Goal: Use online tool/utility: Utilize a website feature to perform a specific function

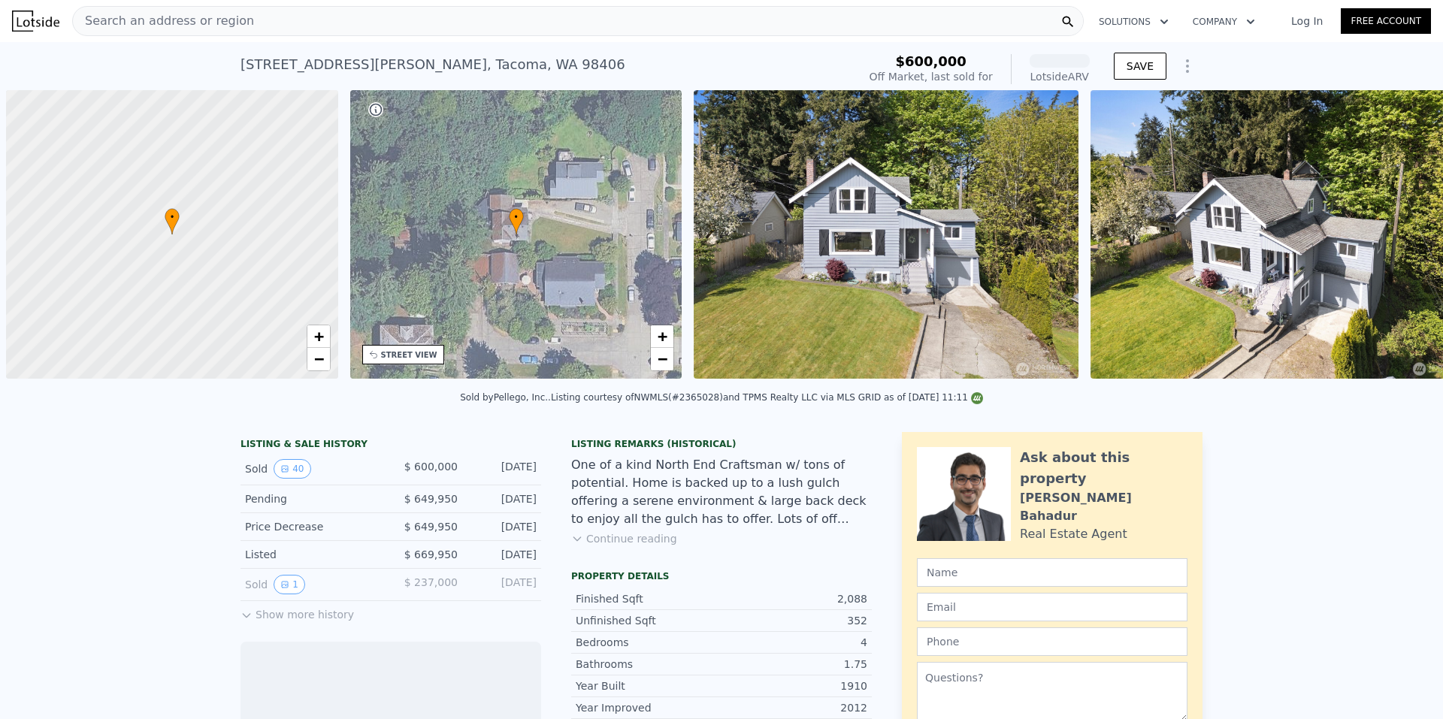
scroll to position [0, 6]
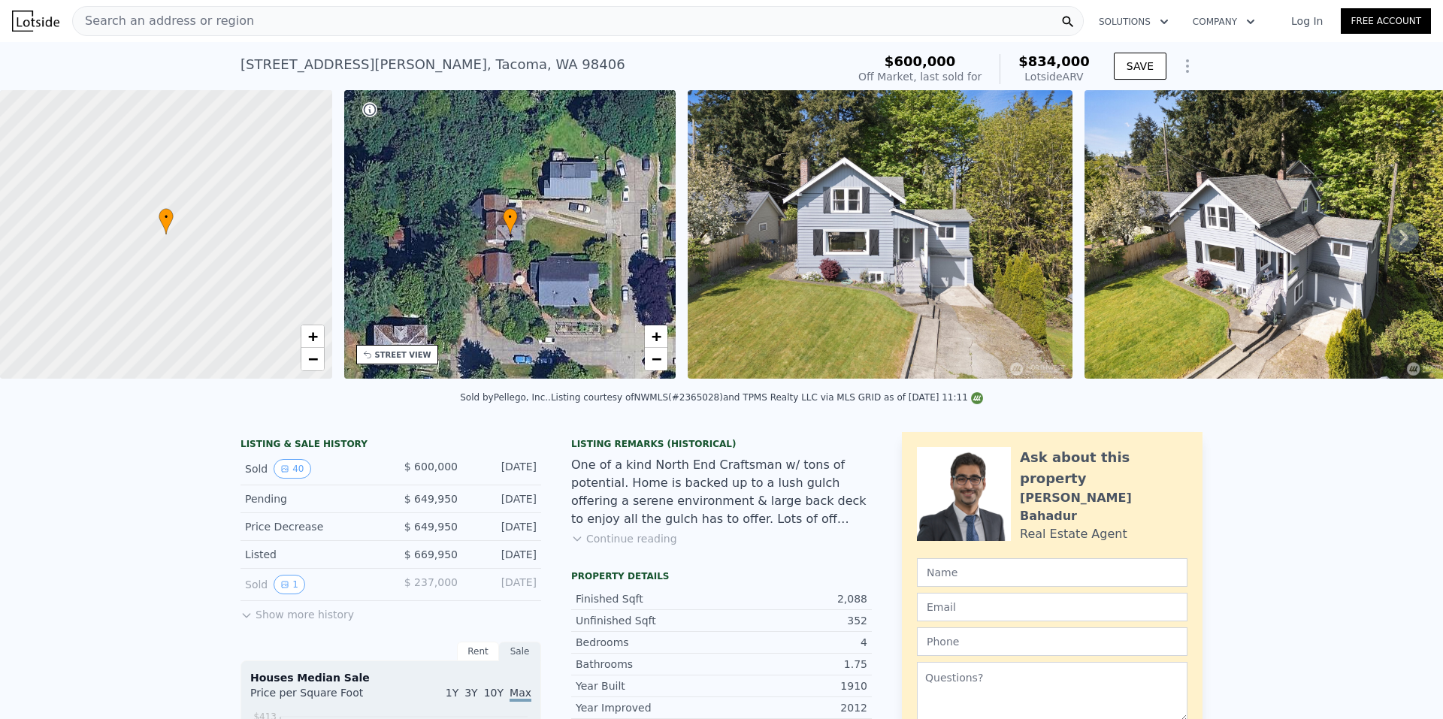
click at [336, 24] on div "Search an address or region" at bounding box center [577, 21] width 1011 height 30
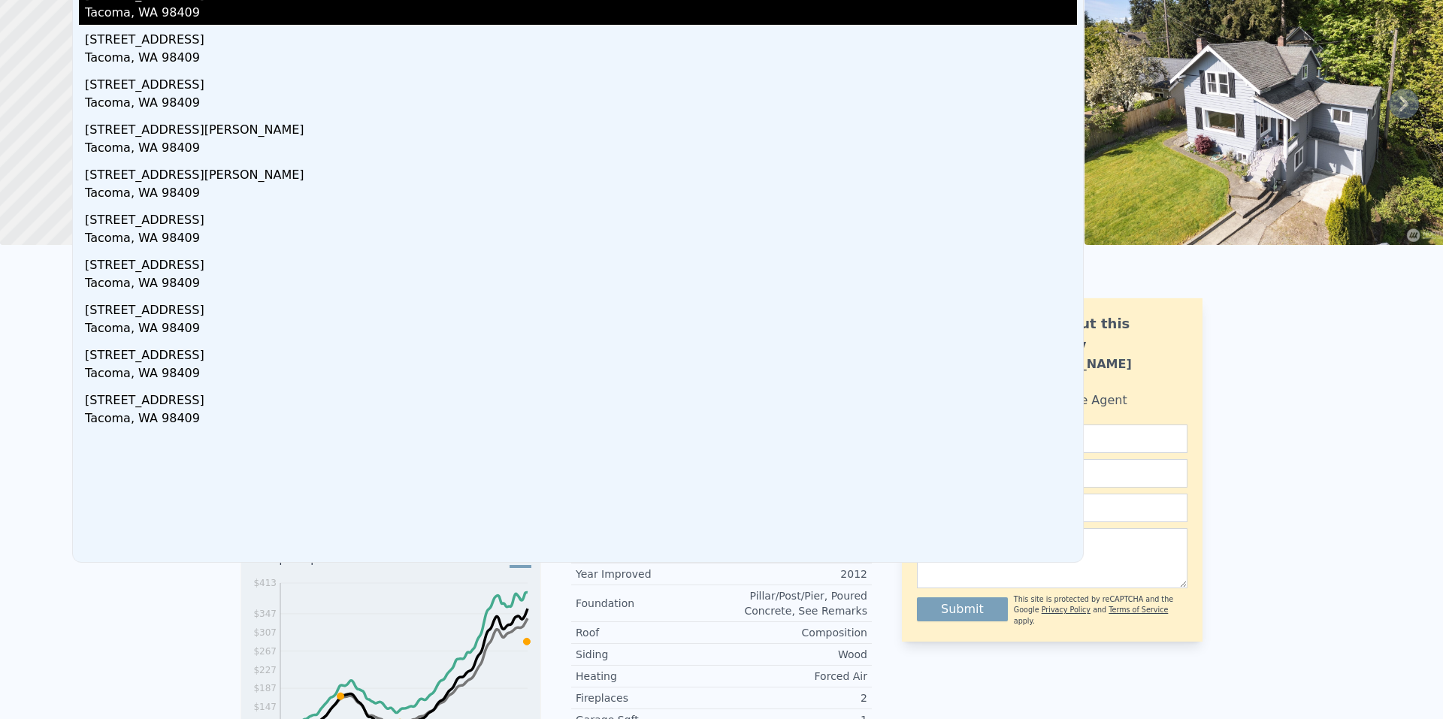
scroll to position [0, 0]
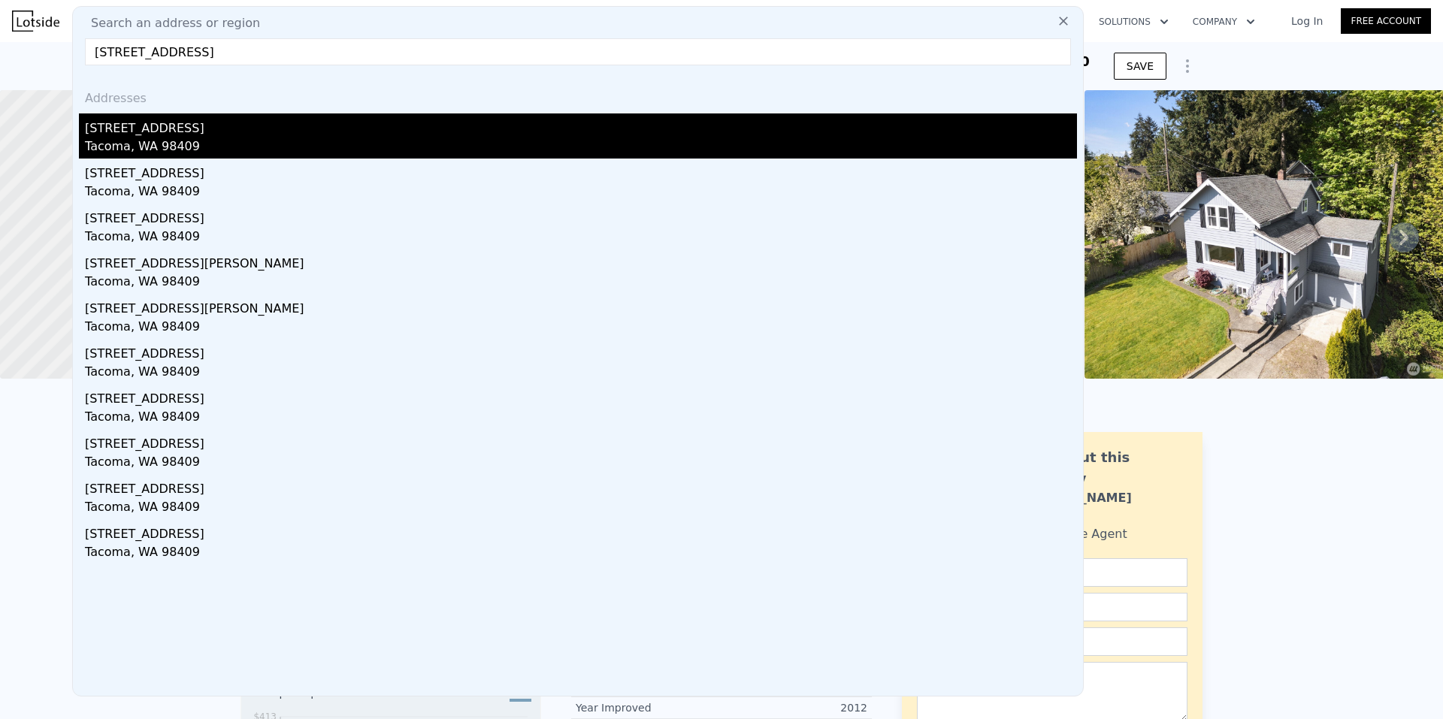
type input "[STREET_ADDRESS]"
click at [157, 134] on div "[STREET_ADDRESS]" at bounding box center [581, 125] width 992 height 24
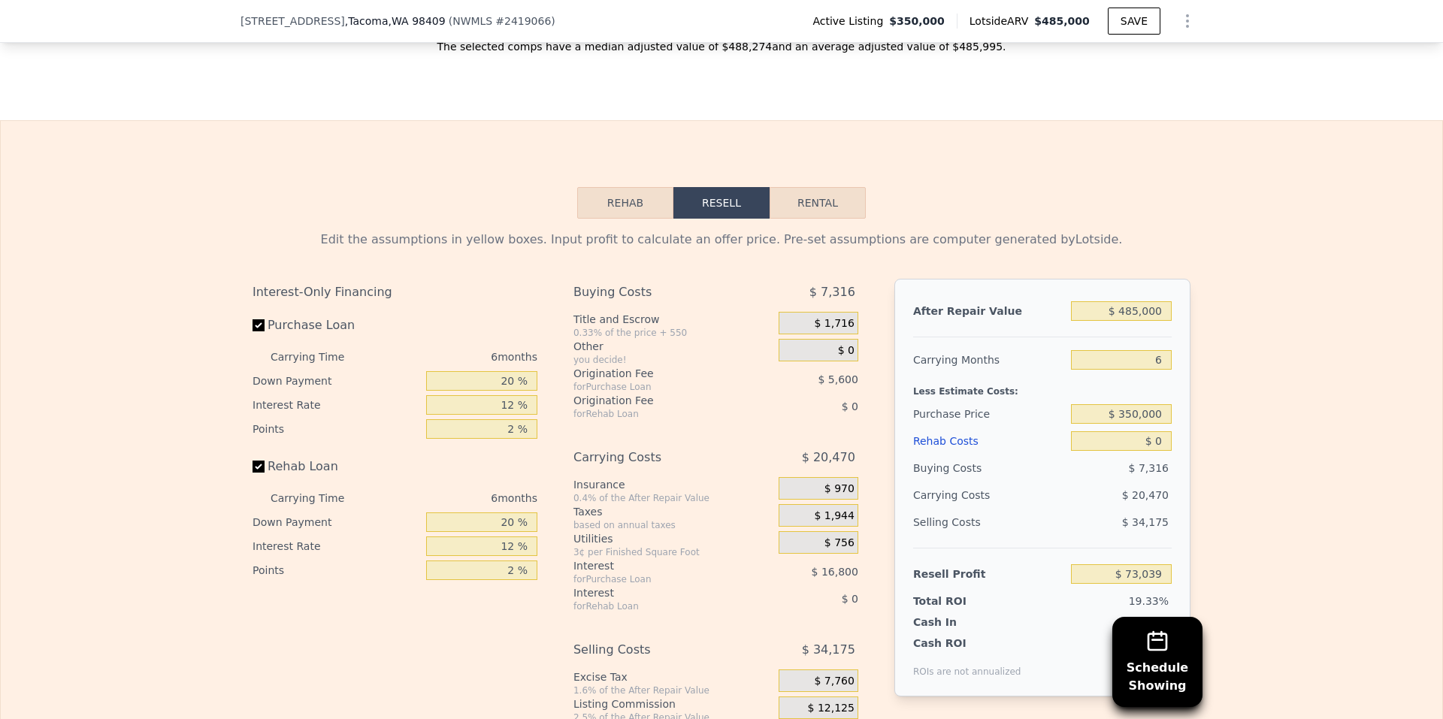
scroll to position [2249, 0]
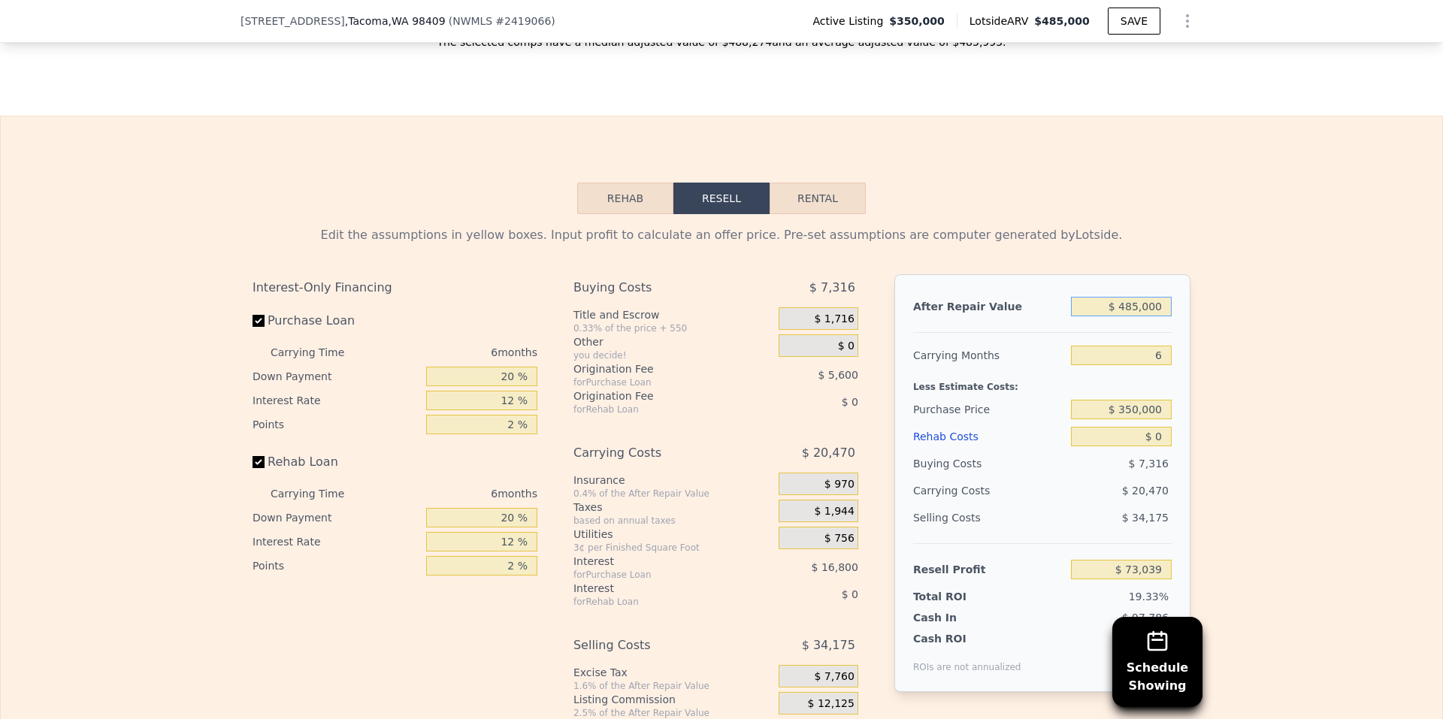
click at [1126, 316] on input "$ 485,000" at bounding box center [1121, 307] width 101 height 20
type input "$ 475,000"
type input "$ 63,752"
type input "$ 475,000"
click at [1136, 419] on input "$ 350,000" at bounding box center [1121, 410] width 101 height 20
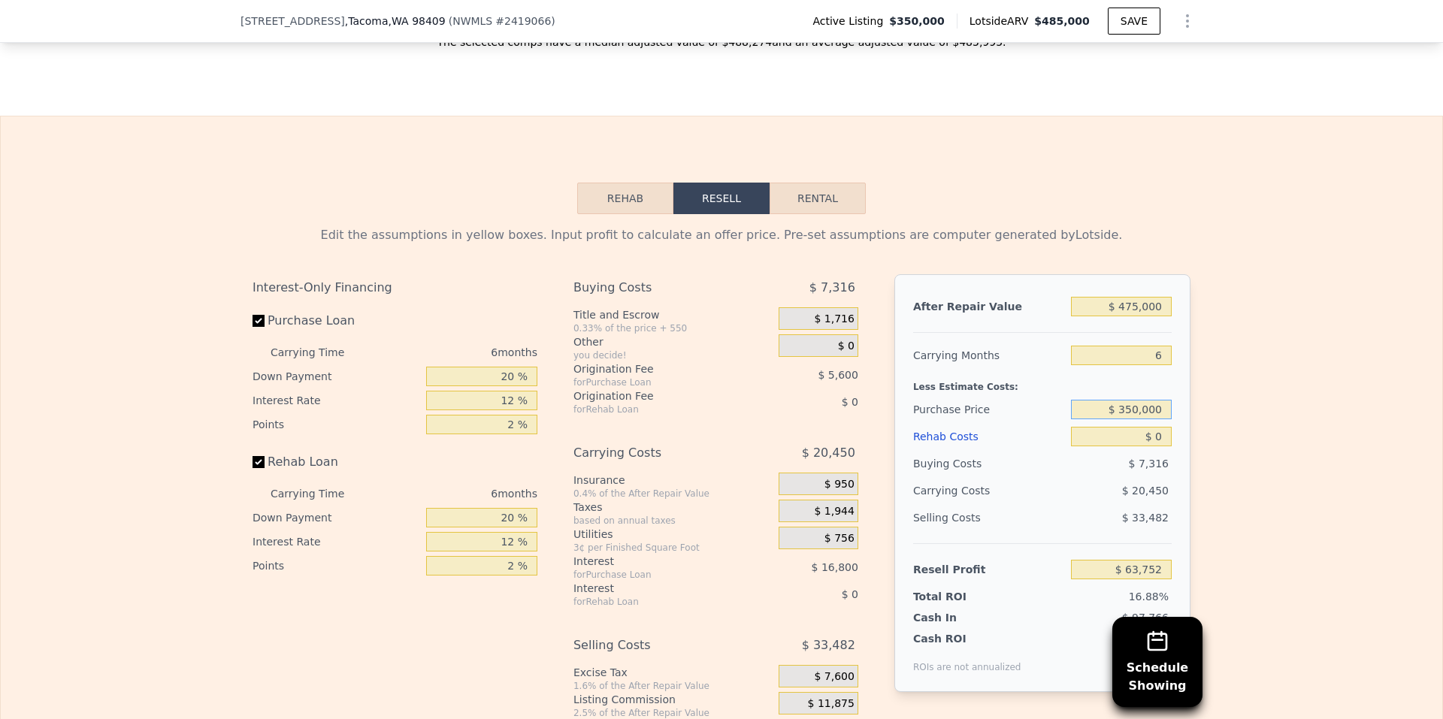
click at [1136, 419] on input "$ 350,000" at bounding box center [1121, 410] width 101 height 20
type input "$ 314,890"
click at [1156, 446] on input "$ 0" at bounding box center [1121, 437] width 101 height 20
type input "$ 101,227"
click at [1156, 446] on input "$ 0" at bounding box center [1121, 437] width 101 height 20
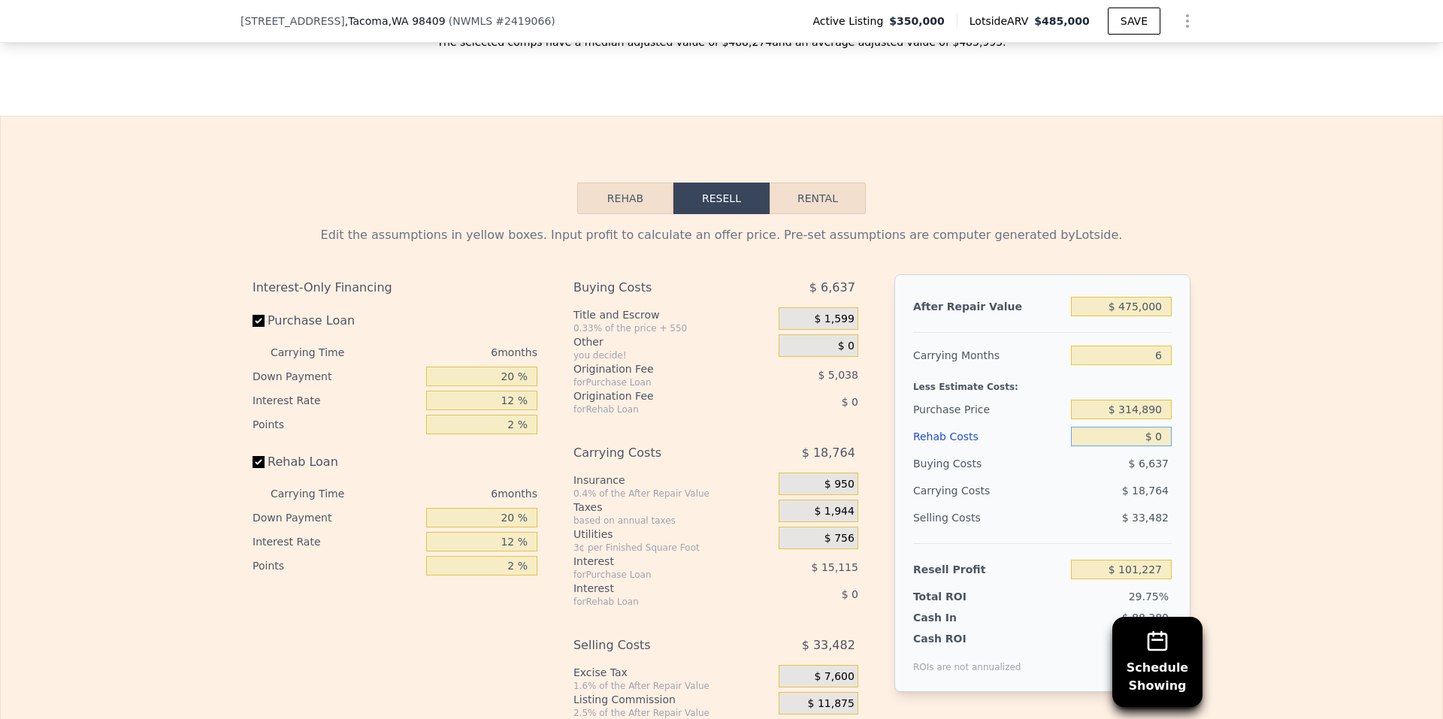
type input "$ 8"
type input "$ 101,219"
type input "$ 85"
type input "$ 101,135"
type input "$ 850"
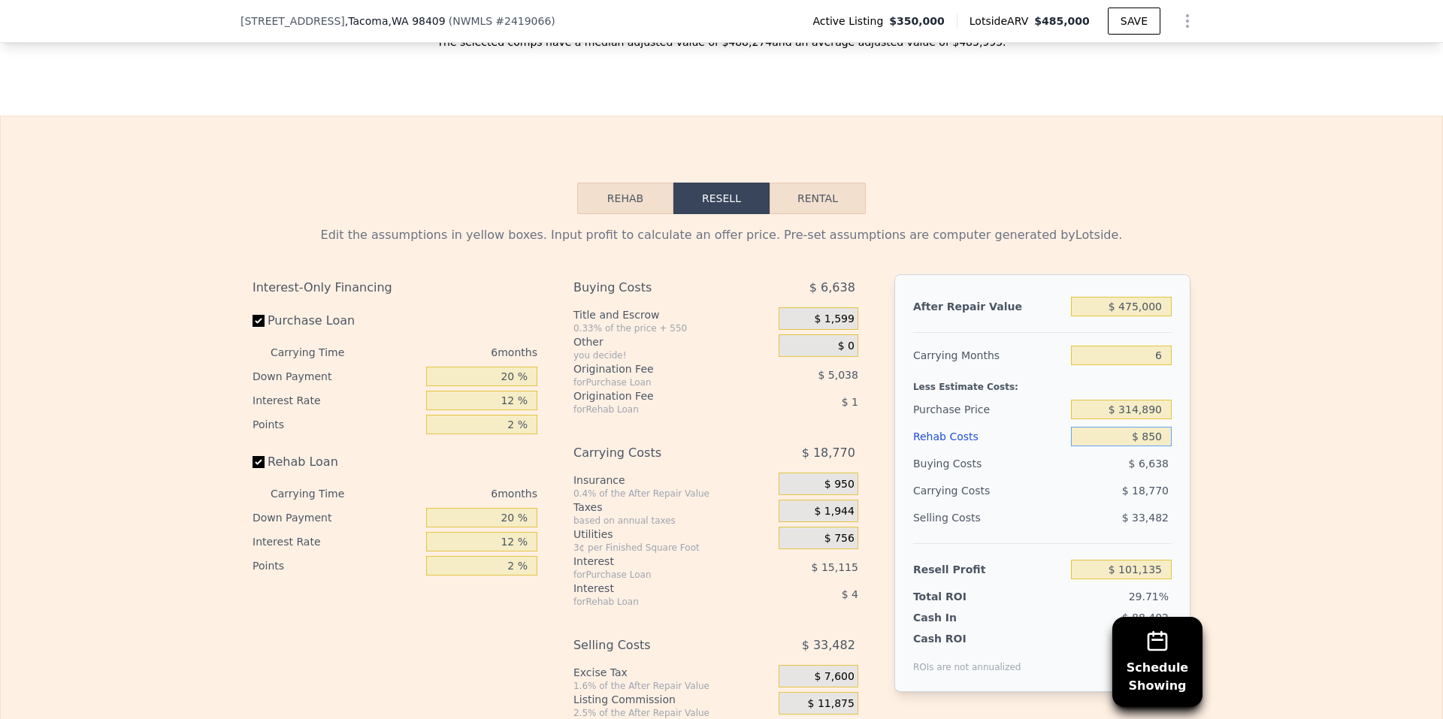
type input "$ 100,321"
type input "$ 8,500"
type input "$ 92,183"
type input "$ 85,000"
type input "$ 10,787"
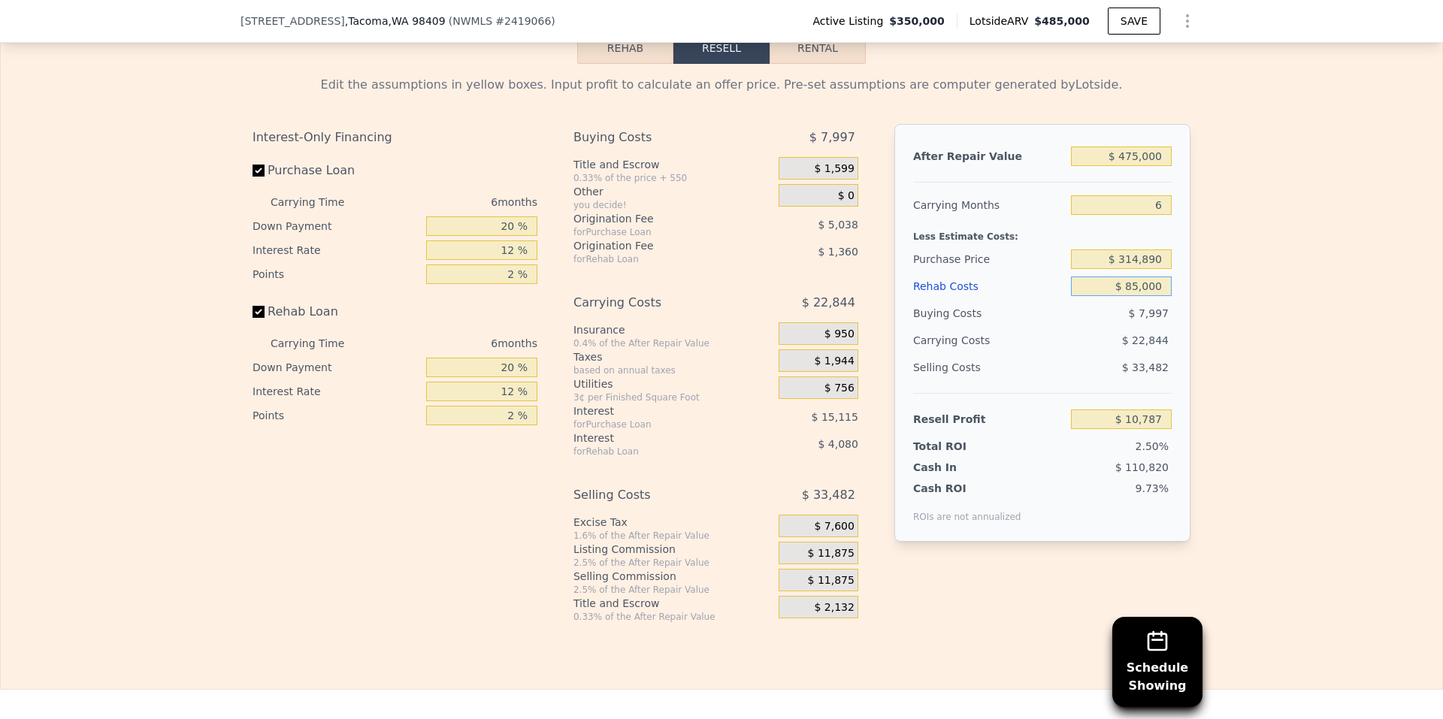
scroll to position [2474, 0]
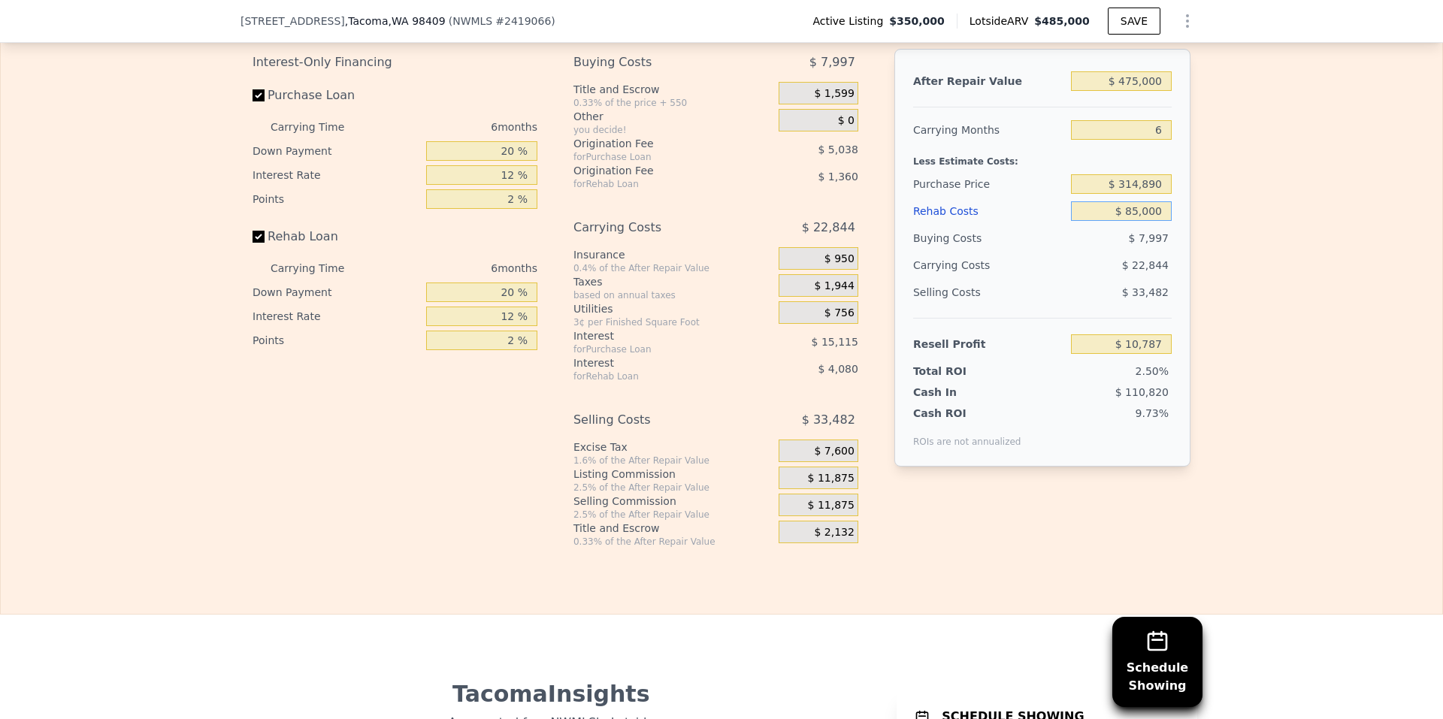
type input "$ 85,000"
drag, startPoint x: 1138, startPoint y: 206, endPoint x: 1122, endPoint y: 213, distance: 18.2
click at [1122, 194] on input "$ 314,890" at bounding box center [1121, 184] width 101 height 20
type input "$ 297,890"
click at [1128, 221] on input "$ 85,000" at bounding box center [1121, 211] width 101 height 20
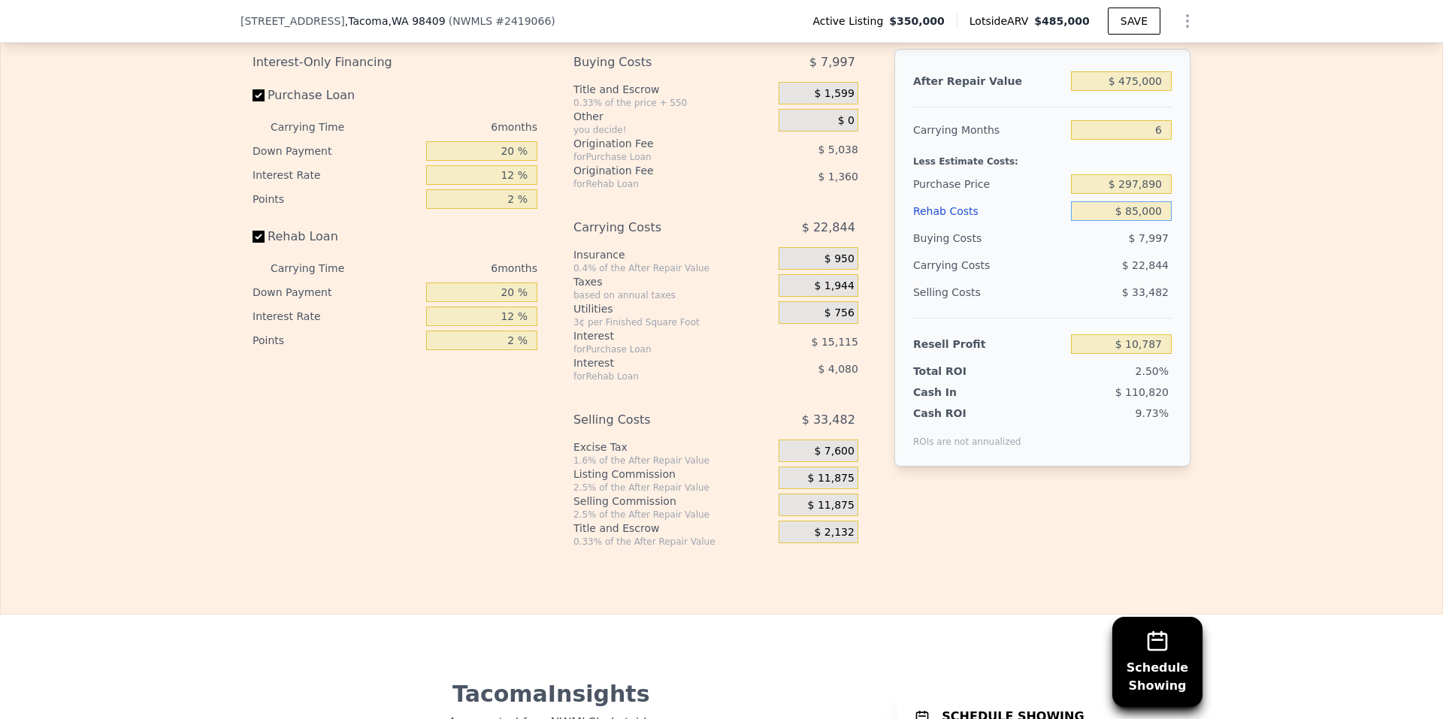
type input "$ 28,932"
drag, startPoint x: 1126, startPoint y: 205, endPoint x: 1135, endPoint y: 205, distance: 9.0
click at [1135, 194] on input "$ 297,890" at bounding box center [1121, 184] width 101 height 20
type input "$ 314,890"
click at [1108, 354] on input "$ 28,932" at bounding box center [1121, 344] width 101 height 20
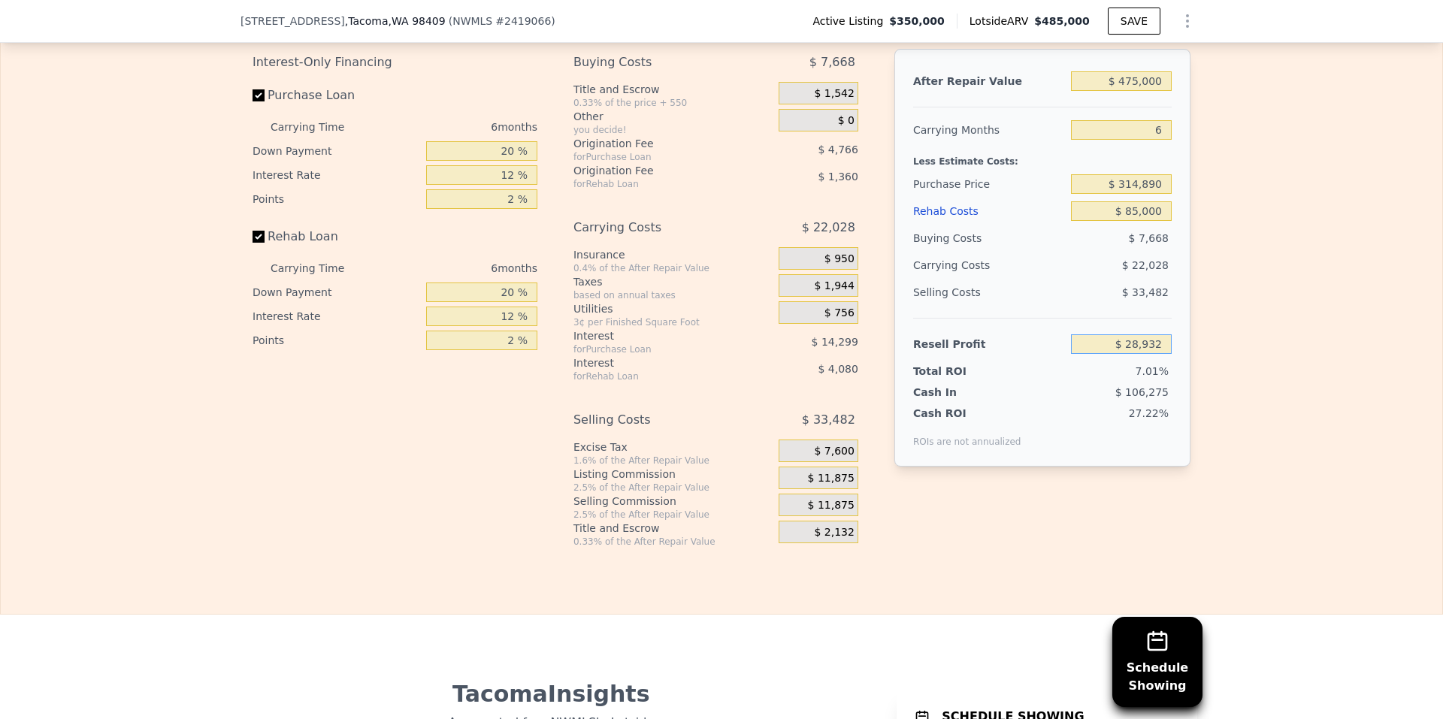
type input "$ 10,787"
click at [1132, 194] on input "$ 314,890" at bounding box center [1121, 184] width 101 height 20
type input "$ 304,890"
type input "$ 21,461"
click at [1141, 221] on input "$ 85,000" at bounding box center [1121, 211] width 101 height 20
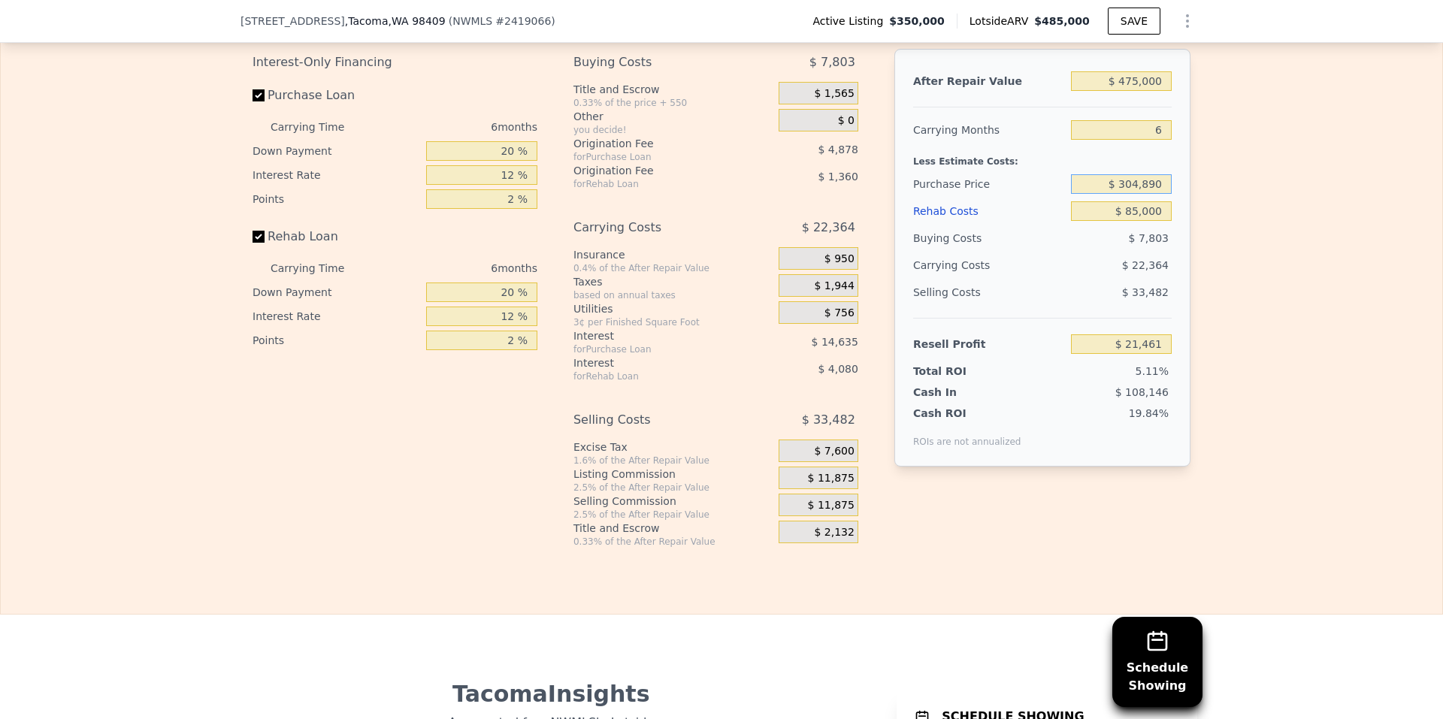
drag, startPoint x: 1139, startPoint y: 204, endPoint x: 1125, endPoint y: 208, distance: 15.0
click at [1125, 194] on input "$ 304,890" at bounding box center [1121, 184] width 101 height 20
click at [1157, 140] on input "6" at bounding box center [1121, 130] width 101 height 20
type input "3"
type input "$ 32,643"
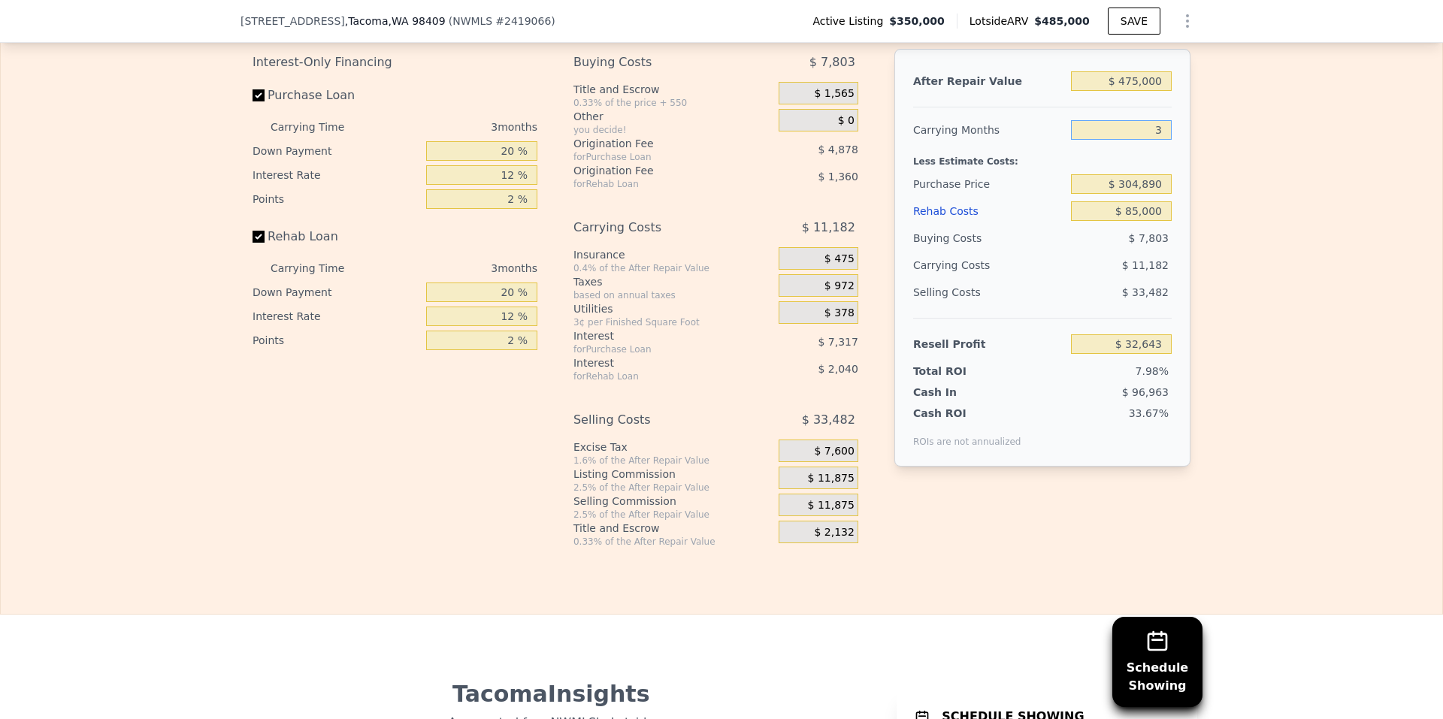
type input "3"
click at [1141, 194] on input "$ 304,890" at bounding box center [1121, 184] width 101 height 20
click at [1131, 194] on input "$ 304,890" at bounding box center [1121, 184] width 101 height 20
type input "$ 334,890"
type input "$ 1,343"
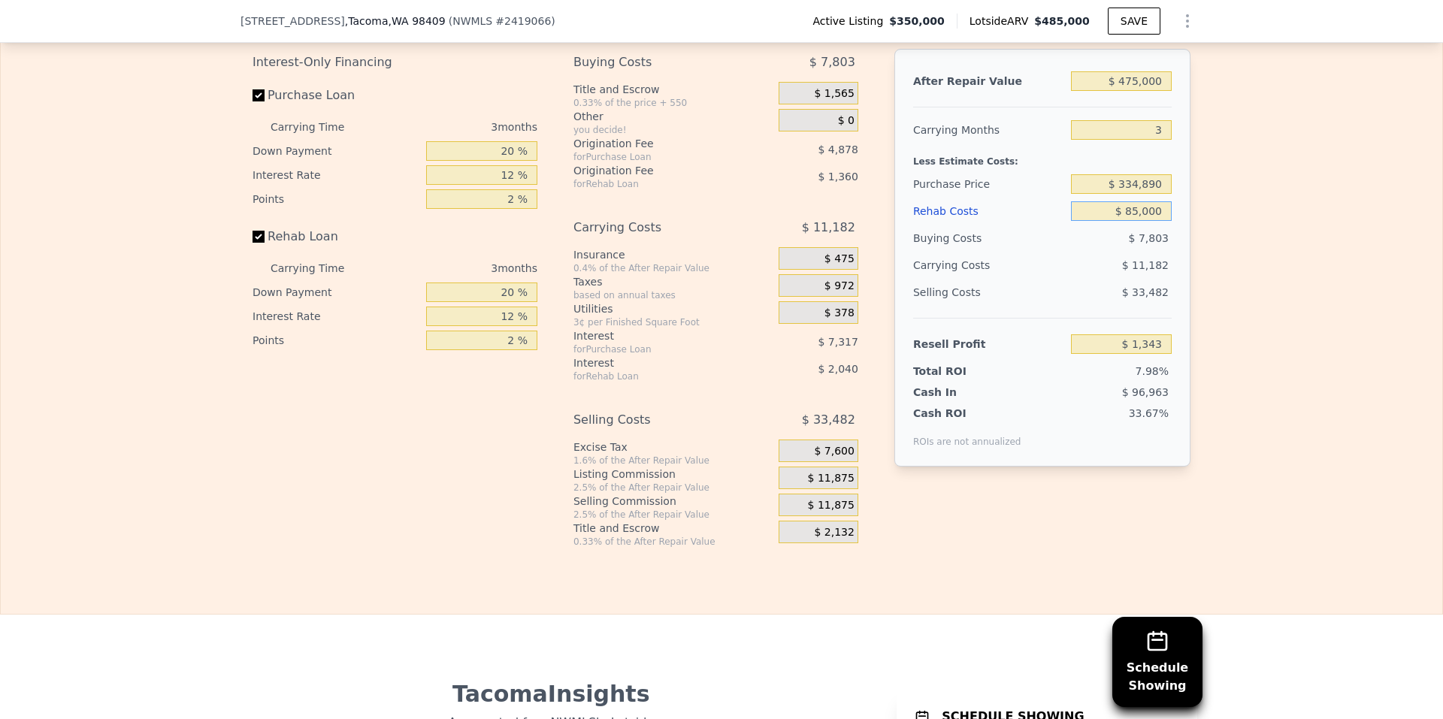
click at [1130, 221] on input "$ 85,000" at bounding box center [1121, 211] width 101 height 20
drag, startPoint x: 1124, startPoint y: 207, endPoint x: 1136, endPoint y: 207, distance: 12.0
click at [1136, 194] on input "$ 334,890" at bounding box center [1121, 184] width 101 height 20
type input "$ 324,890"
type input "$ 11,776"
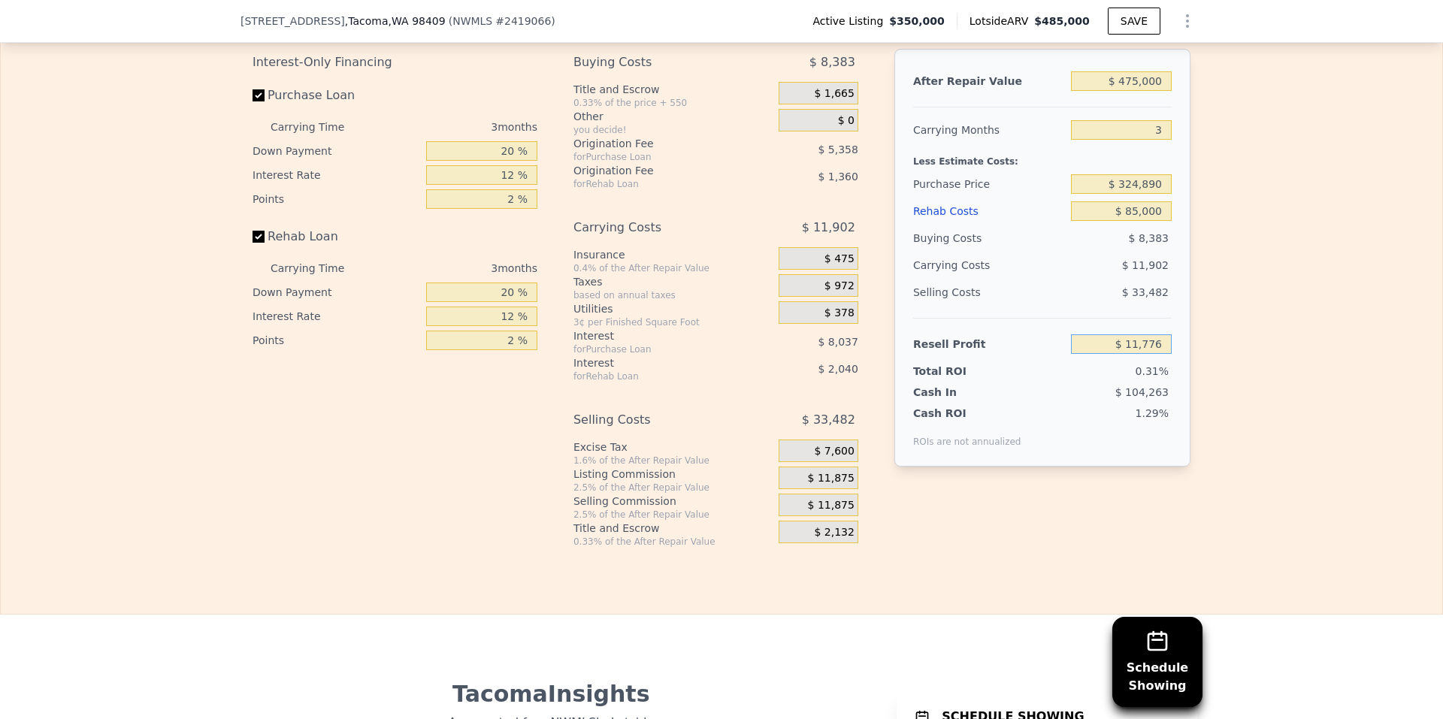
click at [1120, 354] on input "$ 11,776" at bounding box center [1121, 344] width 101 height 20
drag, startPoint x: 1123, startPoint y: 204, endPoint x: 1136, endPoint y: 206, distance: 12.9
click at [1136, 194] on input "$ 324,890" at bounding box center [1121, 184] width 101 height 20
type input "$ 304,890"
click at [1141, 221] on input "$ 85,000" at bounding box center [1121, 211] width 101 height 20
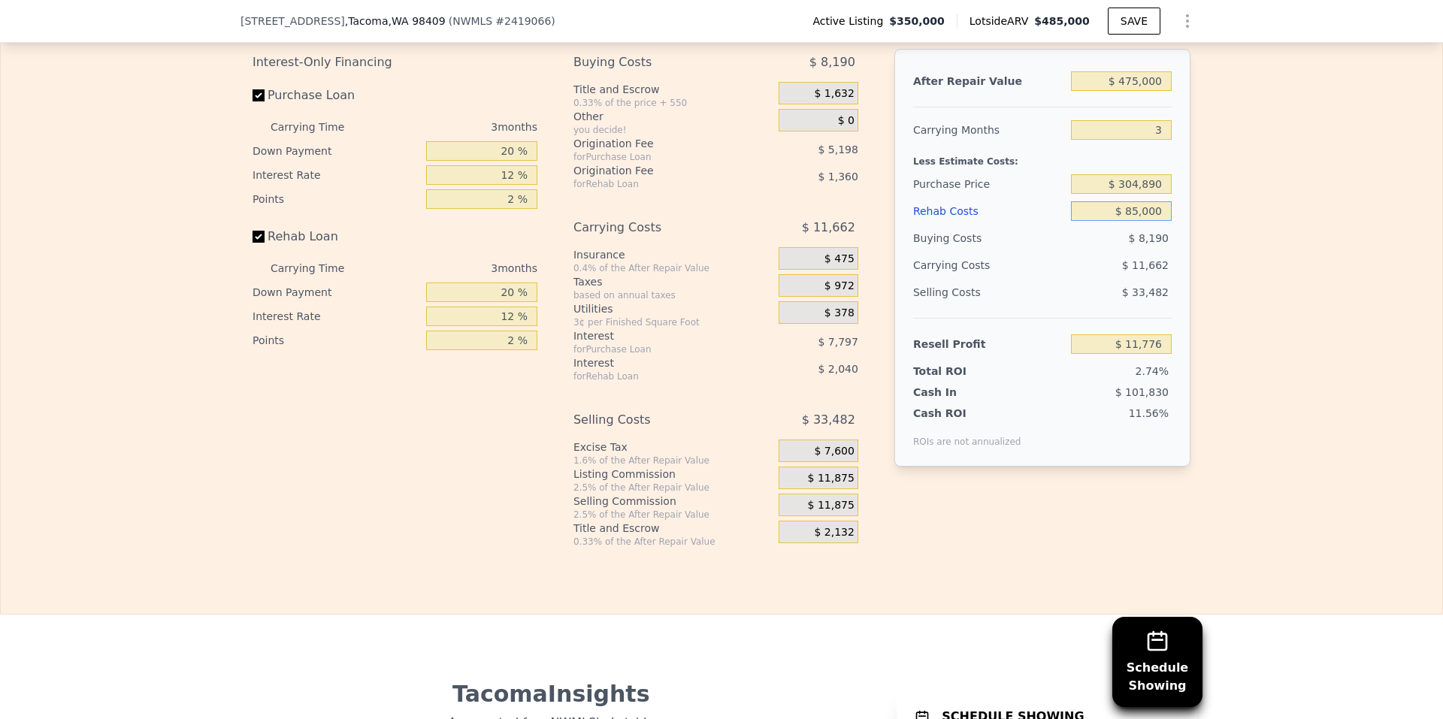
type input "$ 32,643"
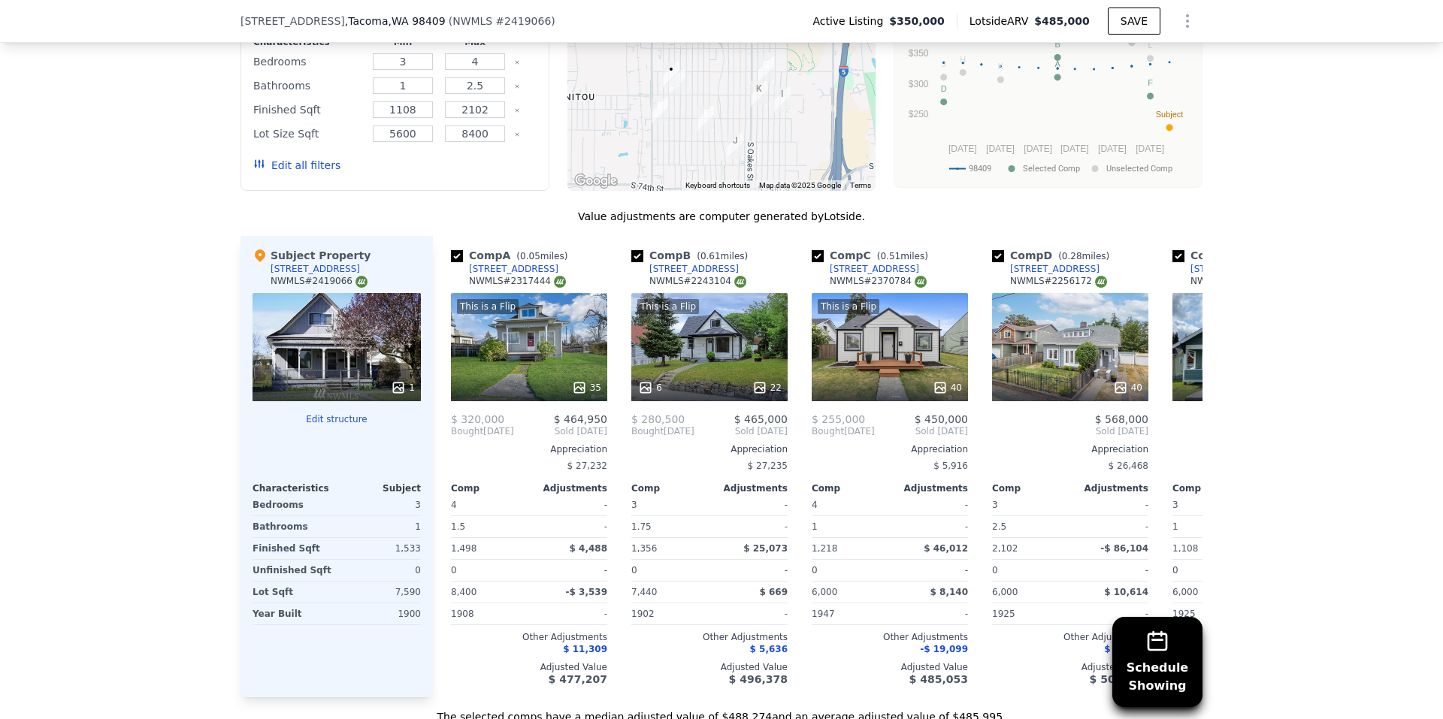
scroll to position [1648, 0]
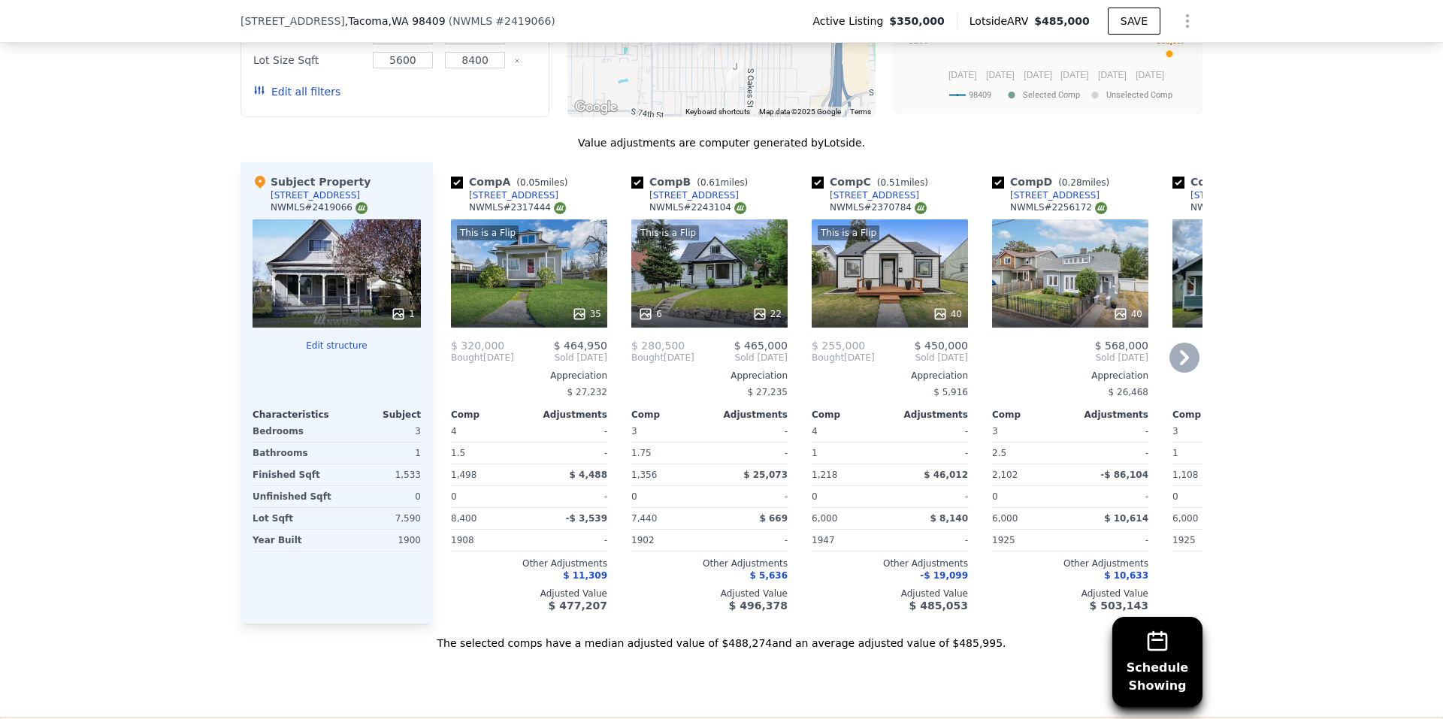
click at [1180, 363] on icon at bounding box center [1184, 358] width 30 height 30
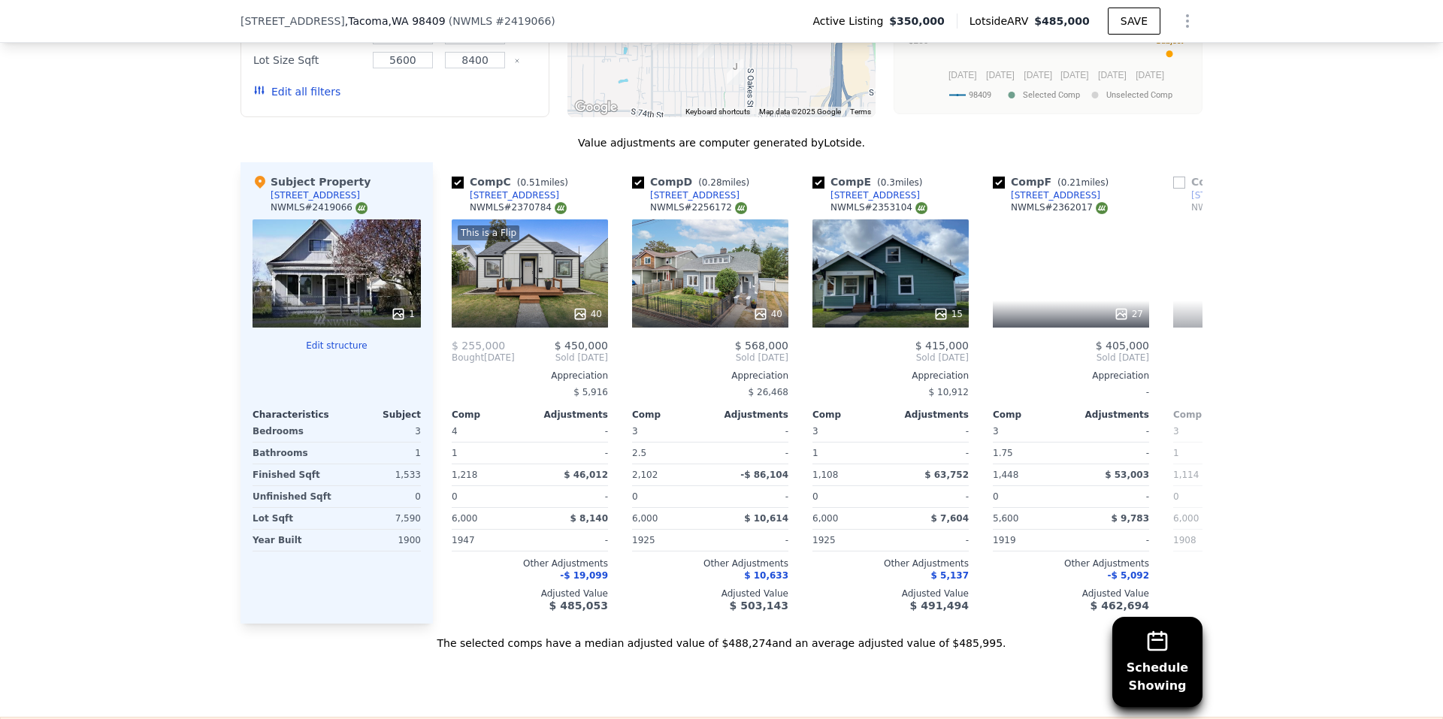
scroll to position [0, 361]
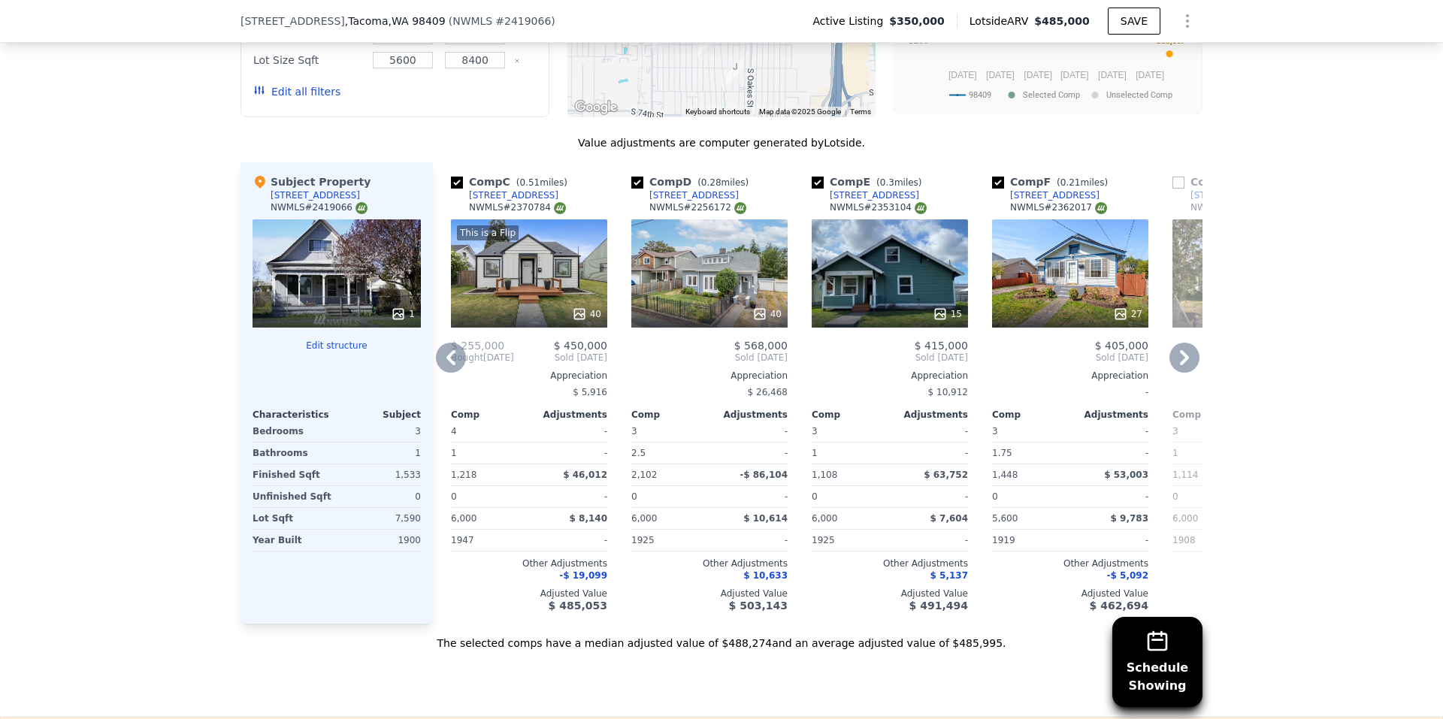
click at [631, 189] on input "checkbox" at bounding box center [637, 183] width 12 height 12
checkbox input "false"
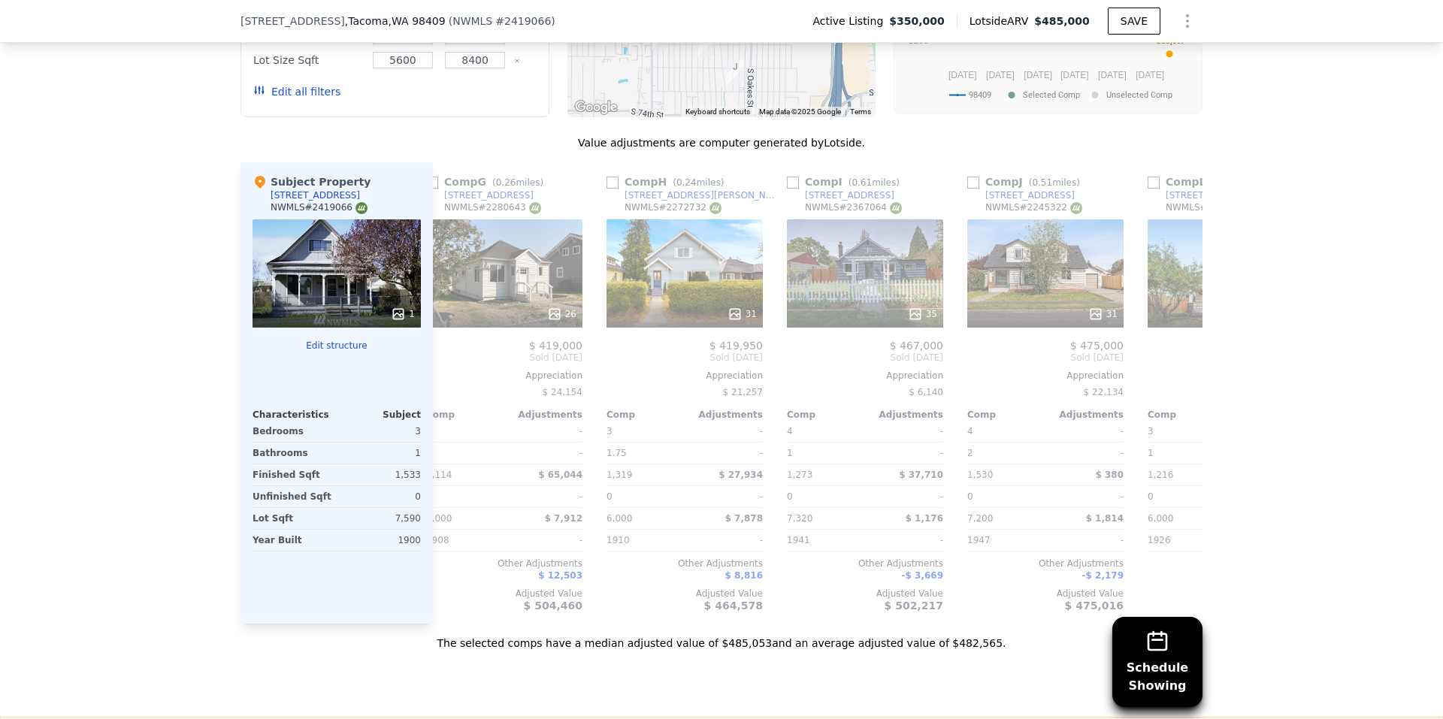
scroll to position [0, 938]
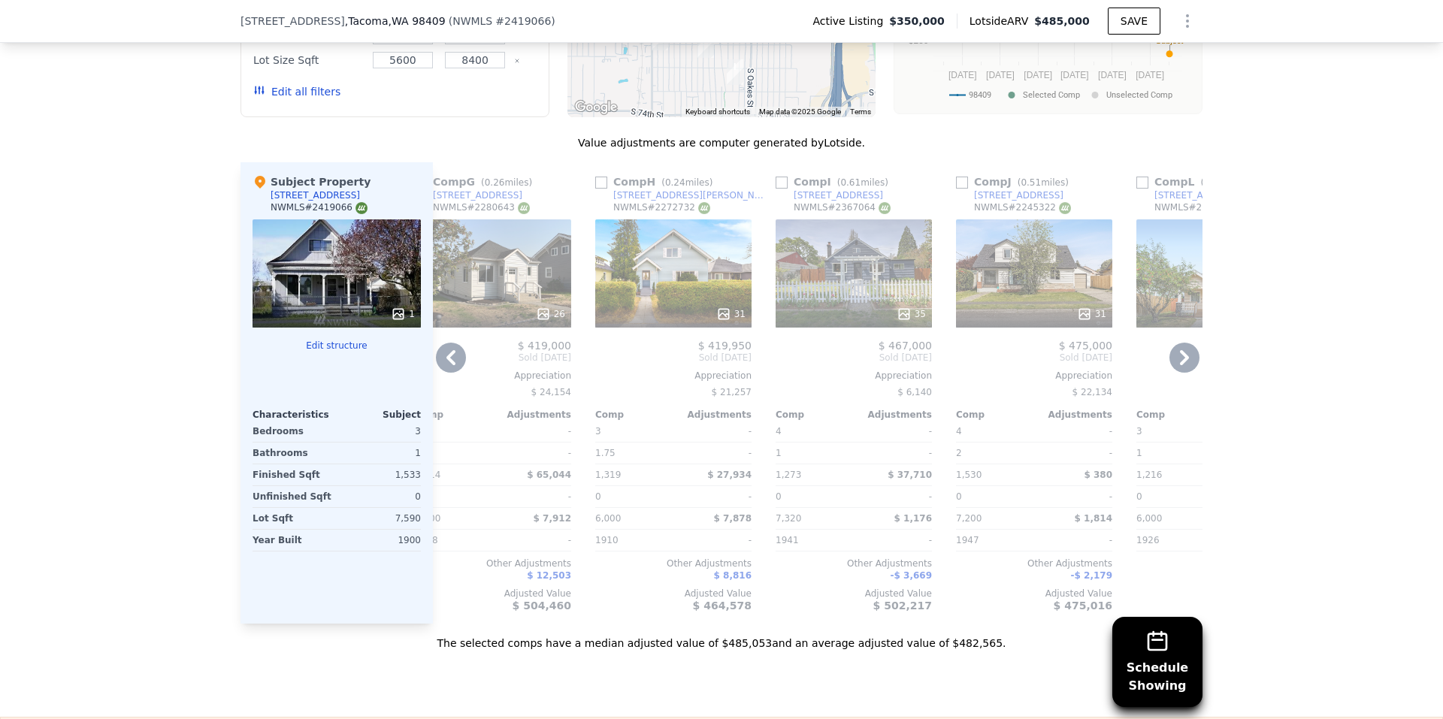
drag, startPoint x: 777, startPoint y: 196, endPoint x: 833, endPoint y: 215, distance: 59.4
click at [777, 189] on input "checkbox" at bounding box center [781, 183] width 12 height 12
checkbox input "true"
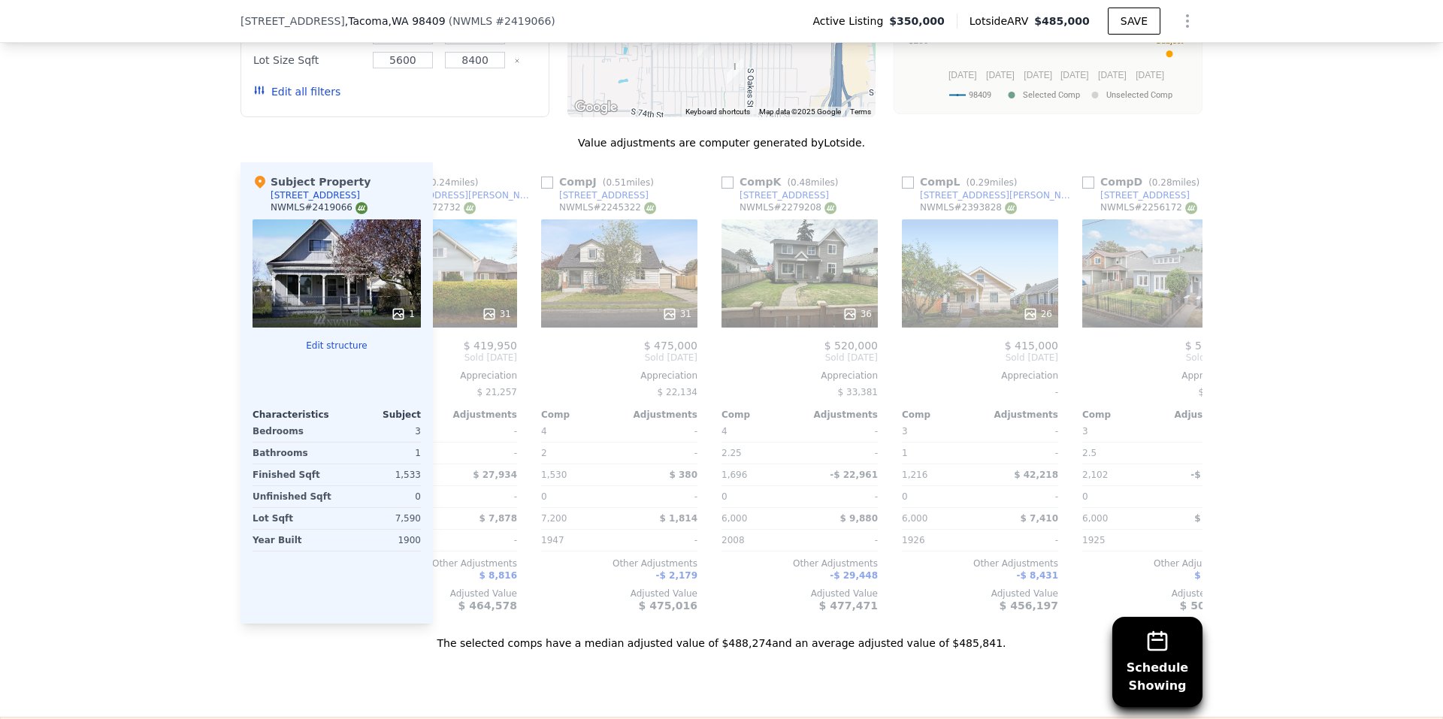
scroll to position [0, 1431]
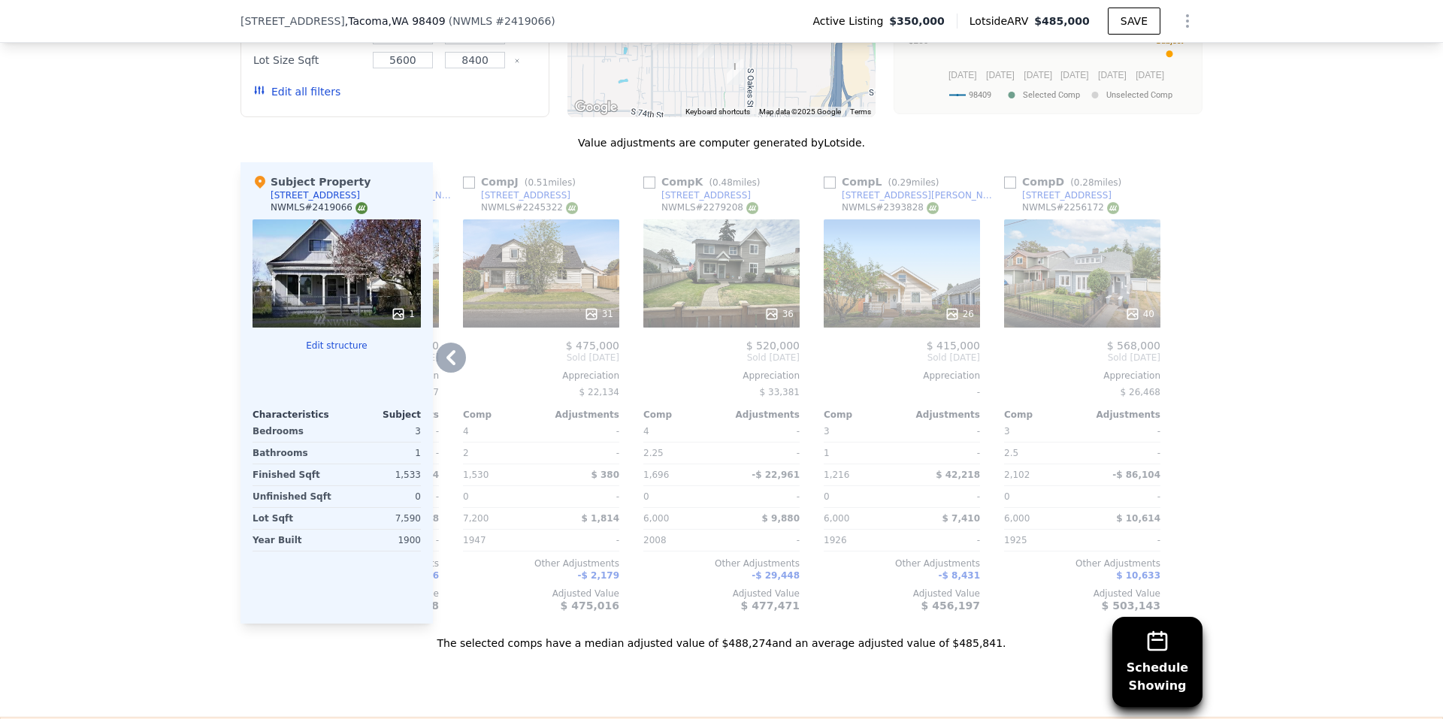
click at [957, 581] on span "-$ 8,431" at bounding box center [958, 575] width 41 height 11
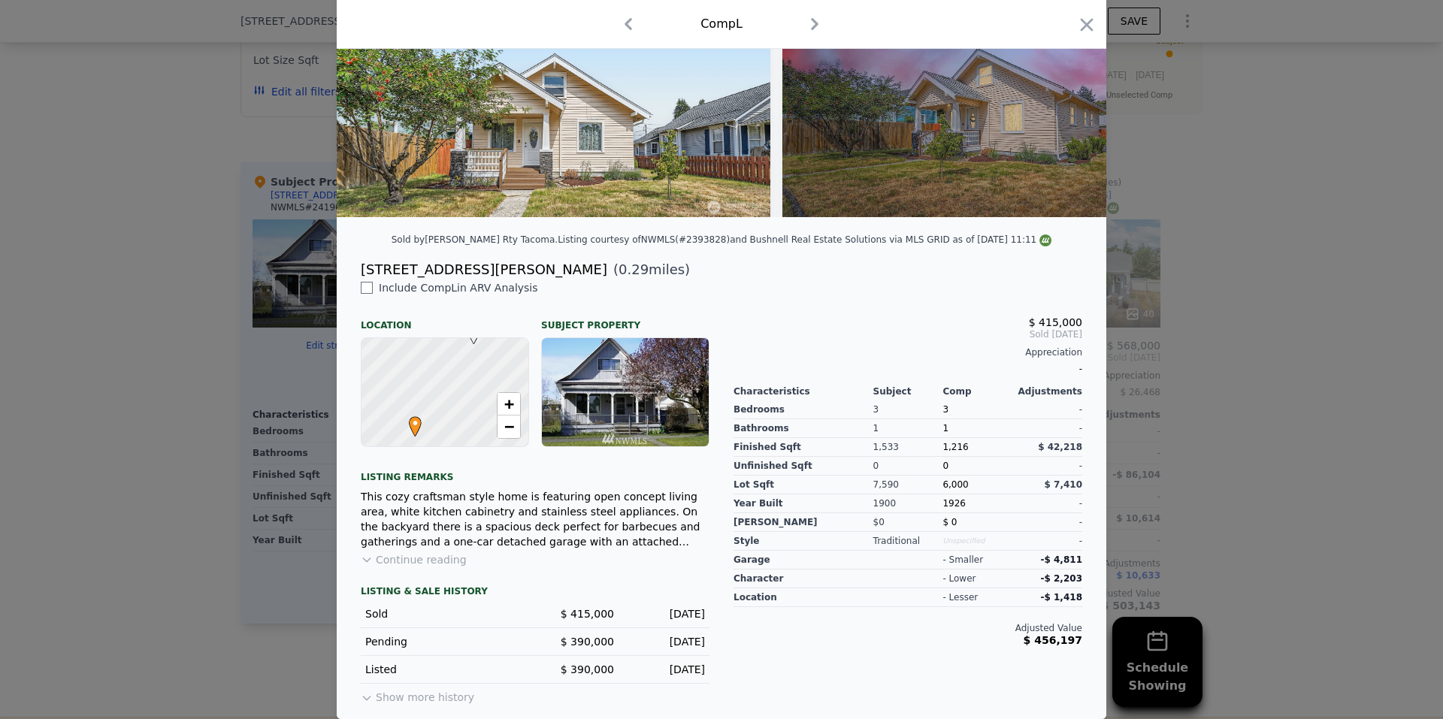
scroll to position [179, 0]
click at [365, 292] on input "checkbox" at bounding box center [367, 288] width 12 height 12
checkbox input "true"
click at [811, 24] on icon "button" at bounding box center [815, 24] width 8 height 12
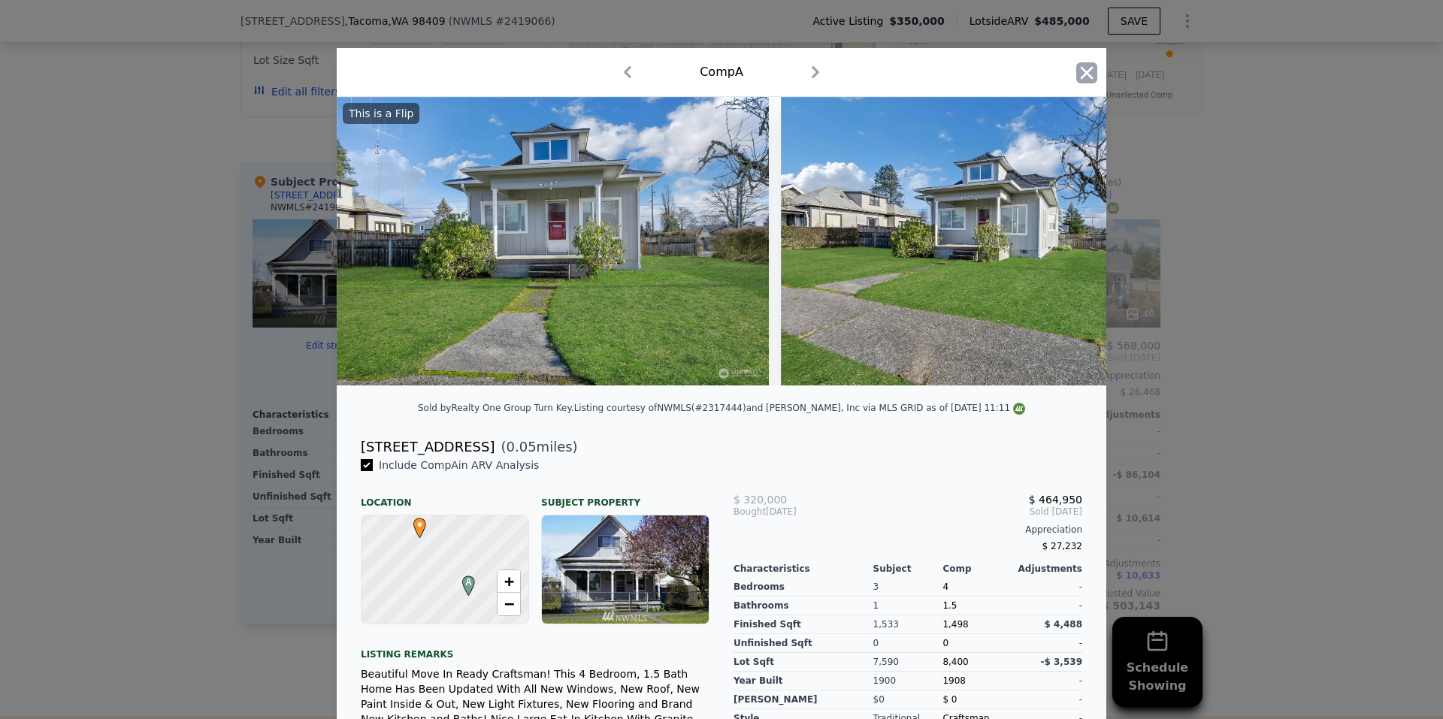
click at [1086, 66] on icon "button" at bounding box center [1086, 72] width 21 height 21
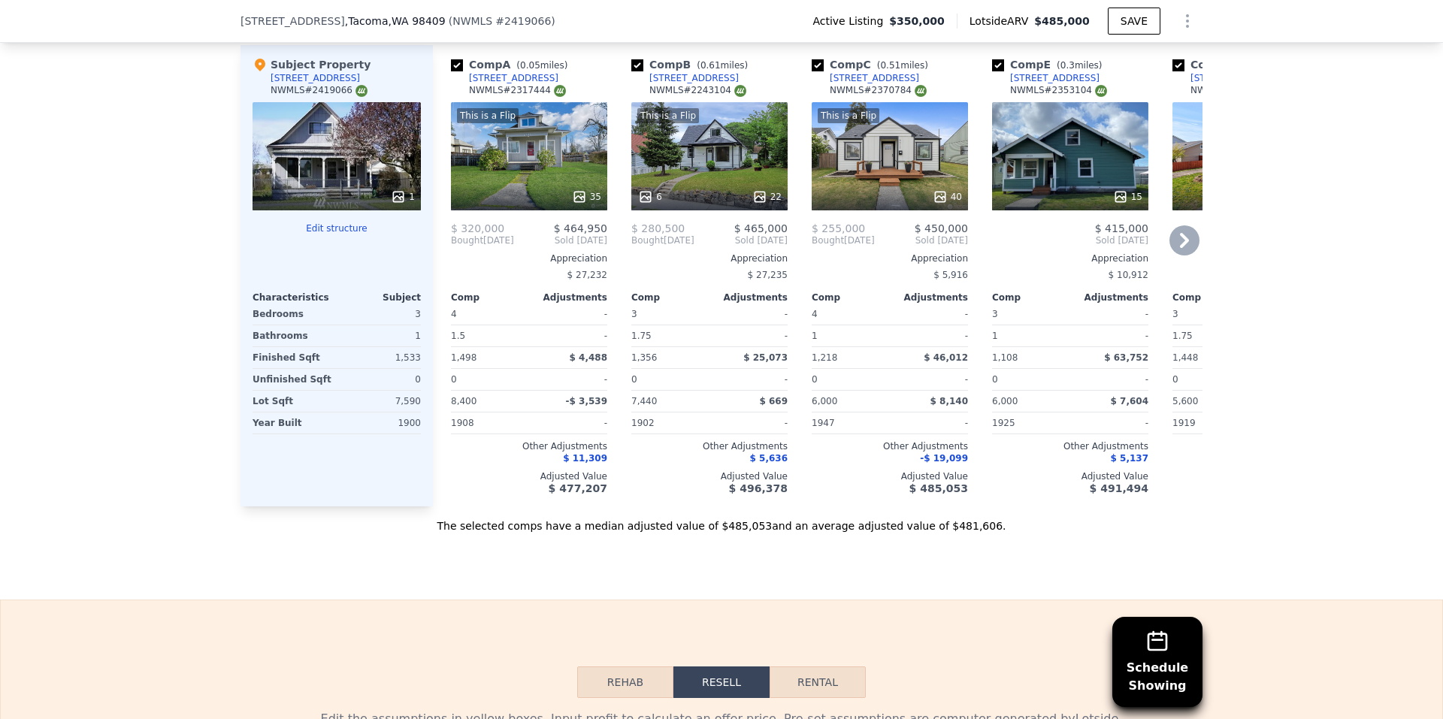
scroll to position [1723, 0]
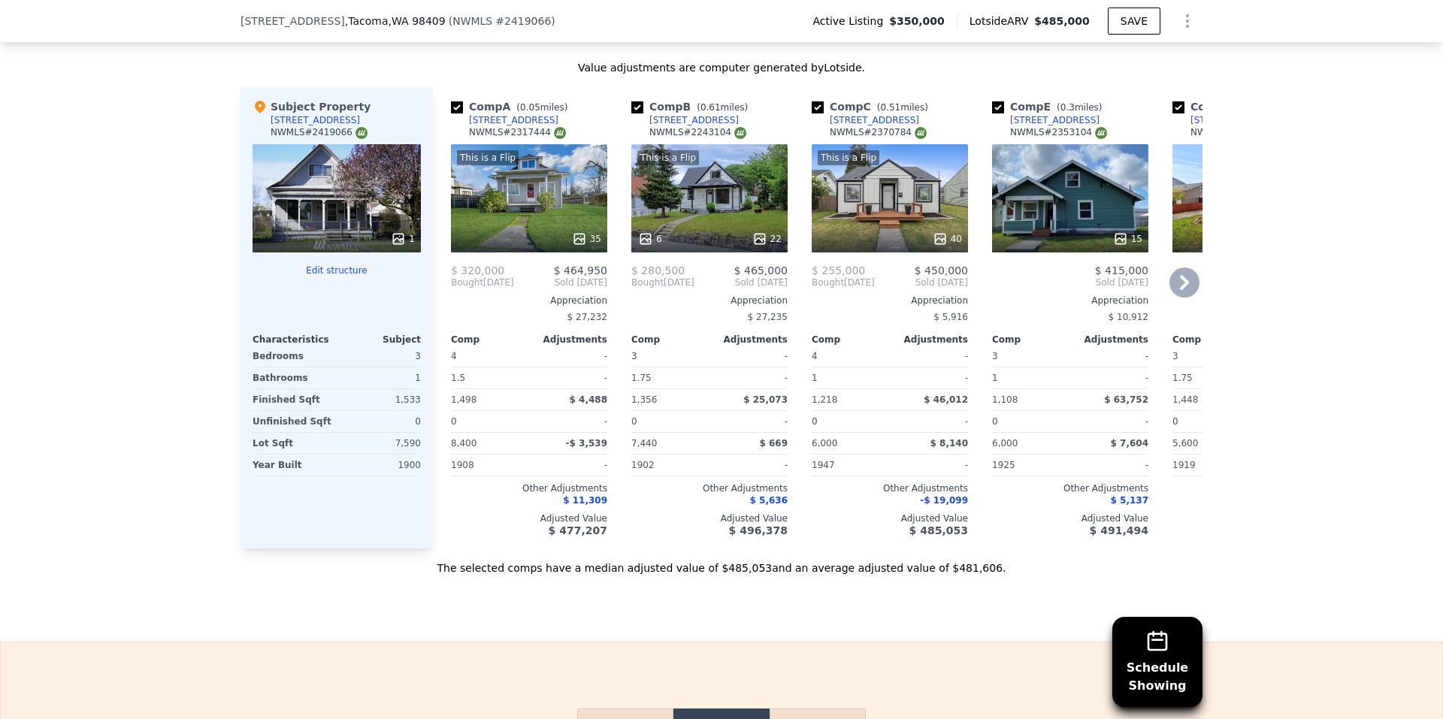
click at [1045, 238] on div at bounding box center [1070, 238] width 156 height 27
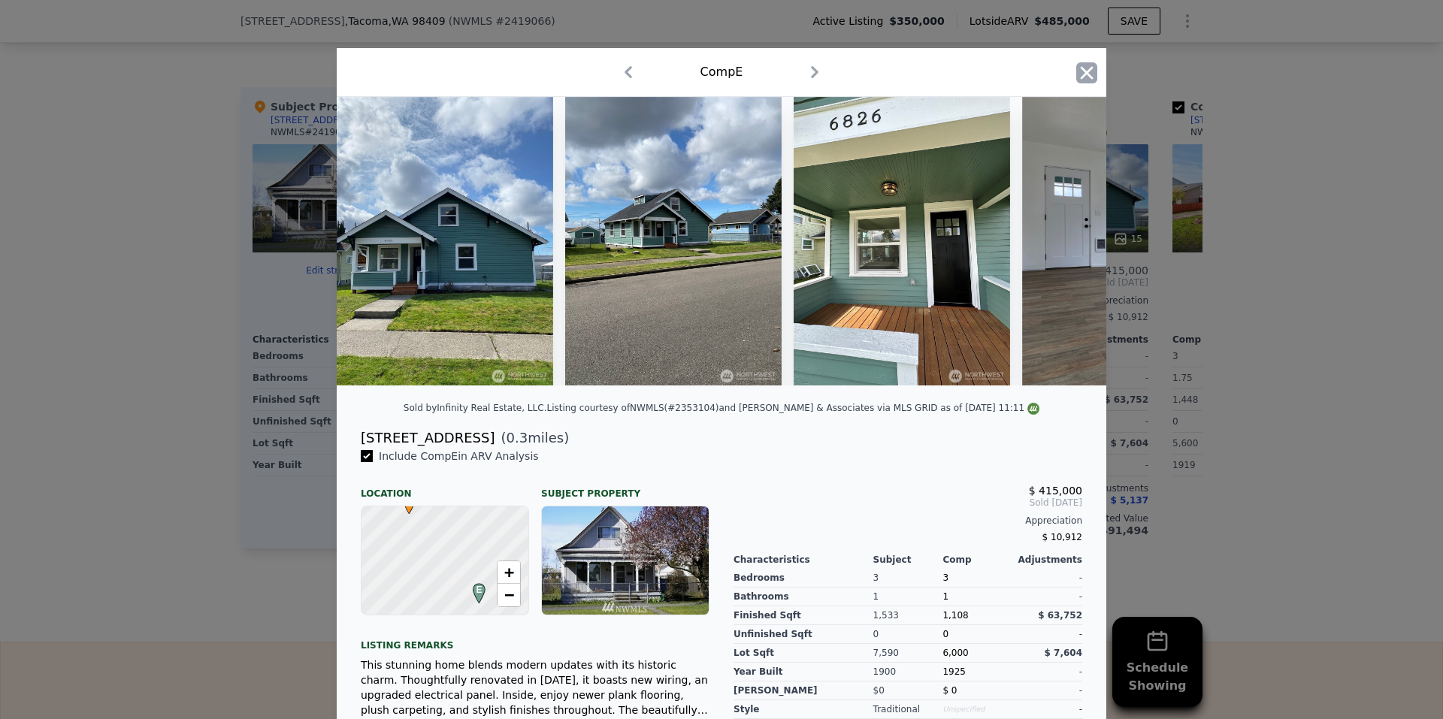
click at [1083, 68] on icon "button" at bounding box center [1086, 72] width 21 height 21
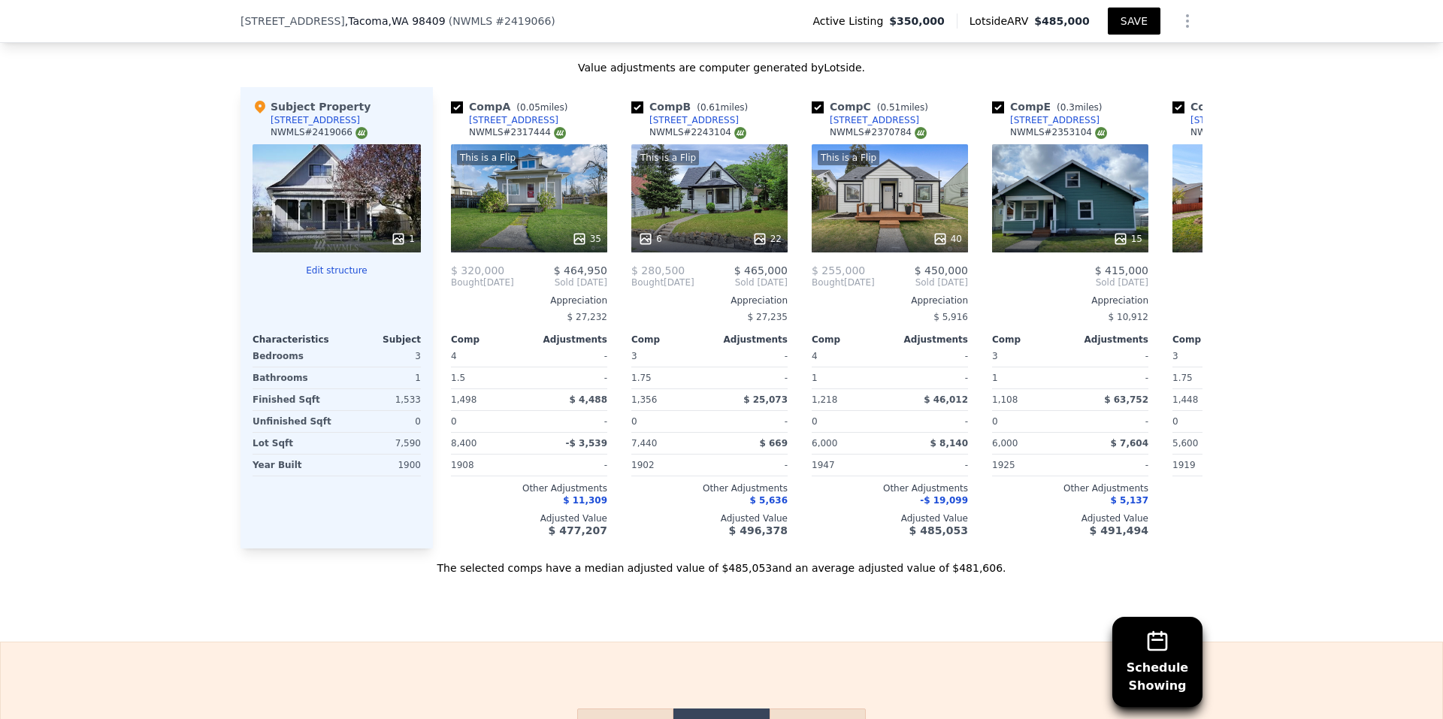
click at [1129, 26] on button "SAVE" at bounding box center [1134, 21] width 53 height 27
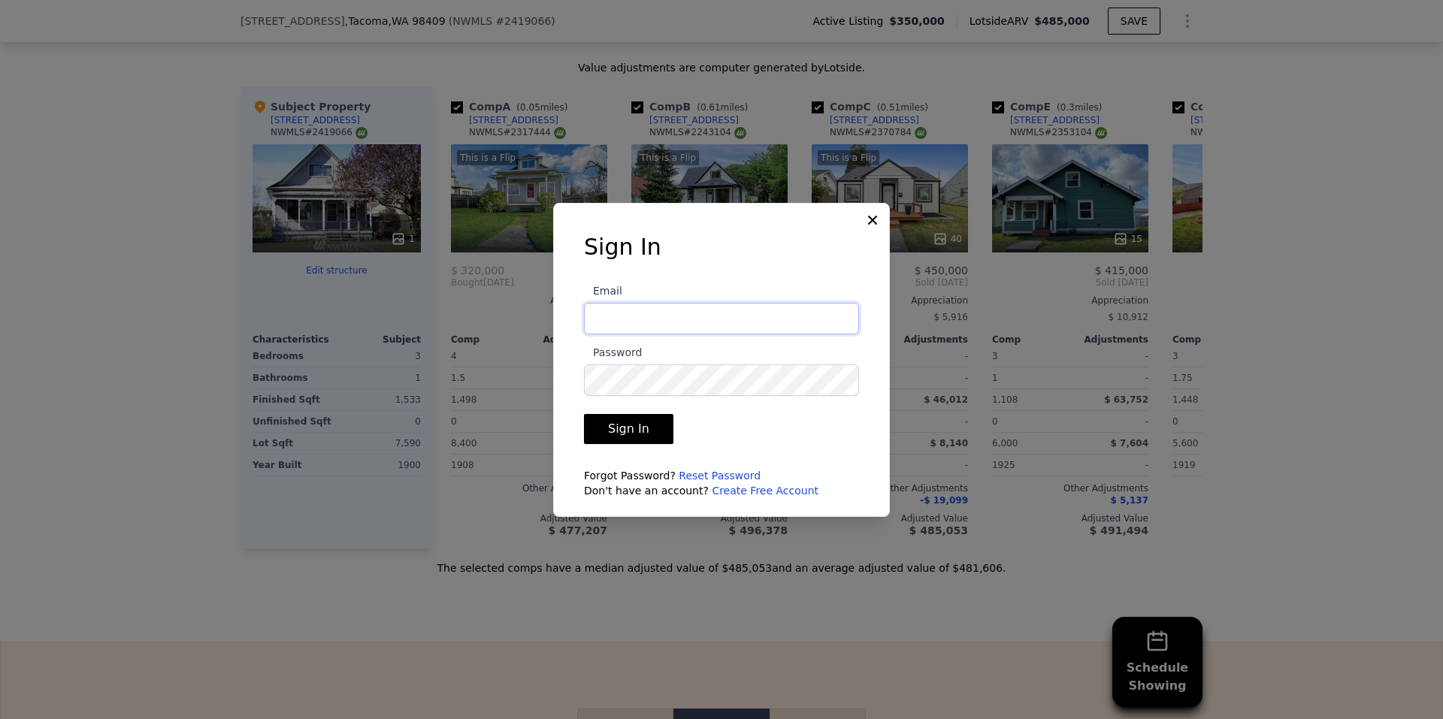
type input "[EMAIL_ADDRESS][DOMAIN_NAME]"
click at [618, 419] on button "Sign In" at bounding box center [628, 429] width 89 height 30
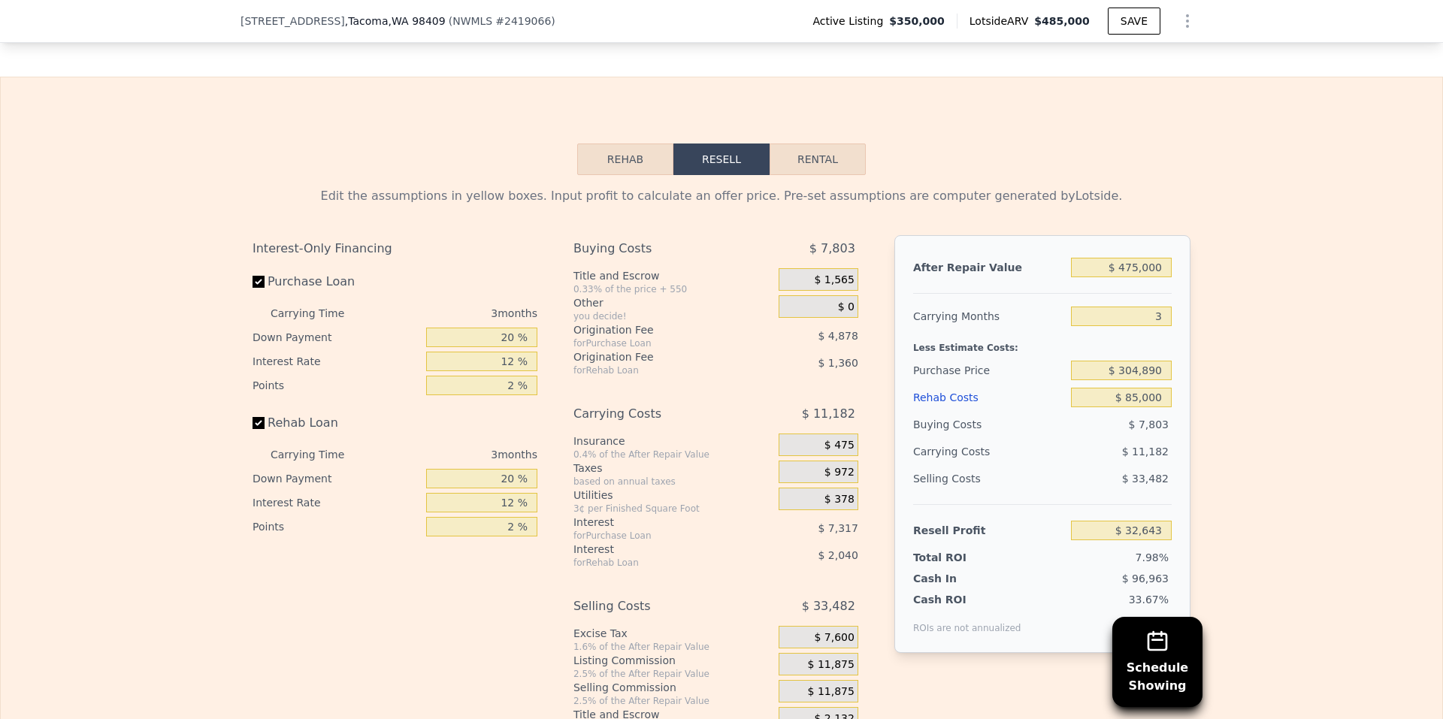
scroll to position [2374, 0]
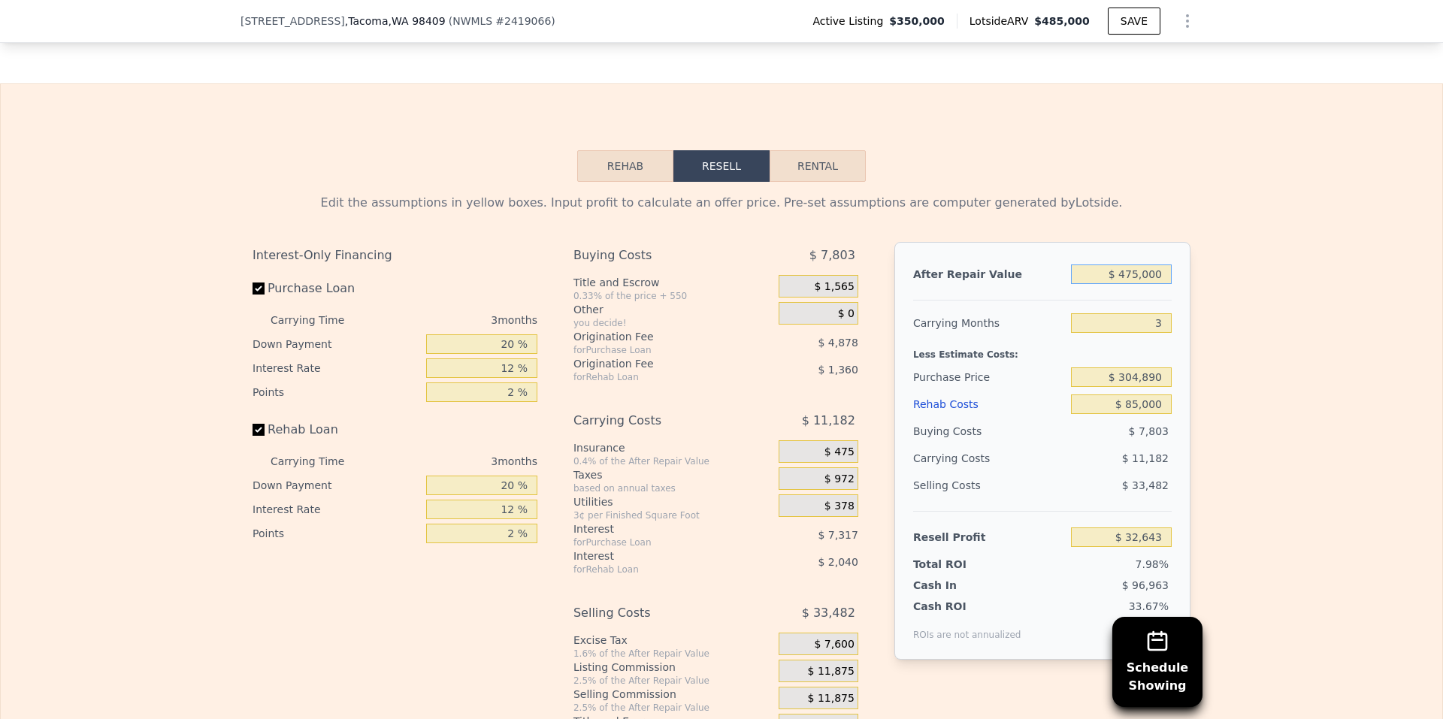
drag, startPoint x: 1128, startPoint y: 292, endPoint x: 1136, endPoint y: 289, distance: 8.6
click at [1136, 284] on input "$ 475,000" at bounding box center [1121, 274] width 101 height 20
type input "$ 480,000"
type input "$ 37,292"
type input "$ 480,000"
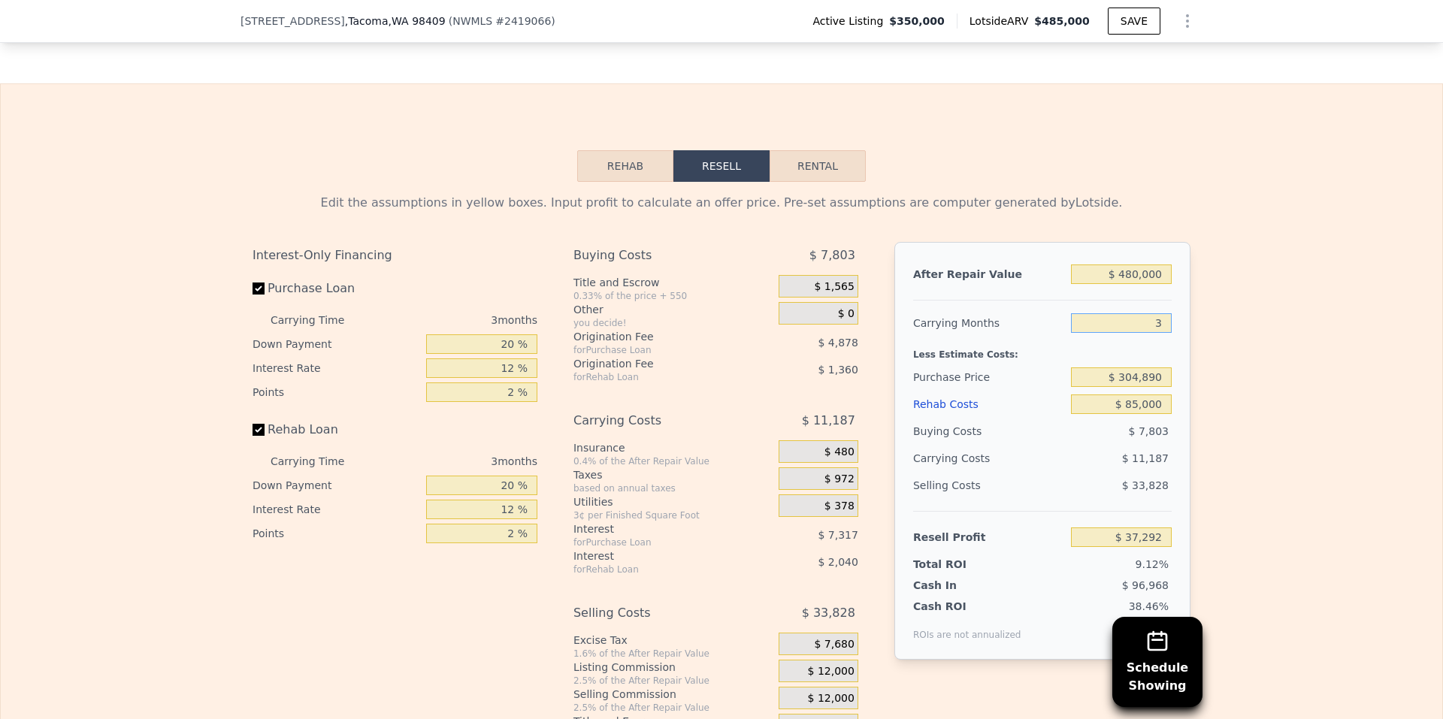
click at [1151, 333] on input "3" at bounding box center [1121, 323] width 101 height 20
click at [1124, 414] on input "$ 85,000" at bounding box center [1121, 404] width 101 height 20
click at [1125, 387] on input "$ 304,890" at bounding box center [1121, 377] width 101 height 20
drag, startPoint x: 1147, startPoint y: 339, endPoint x: 1159, endPoint y: 337, distance: 12.1
click at [1159, 333] on input "3" at bounding box center [1121, 323] width 101 height 20
